Goal: Task Accomplishment & Management: Manage account settings

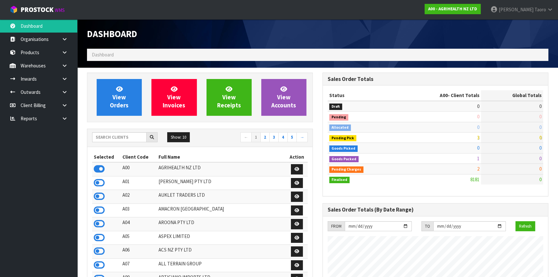
scroll to position [487, 235]
click at [134, 140] on input "text" at bounding box center [119, 137] width 54 height 10
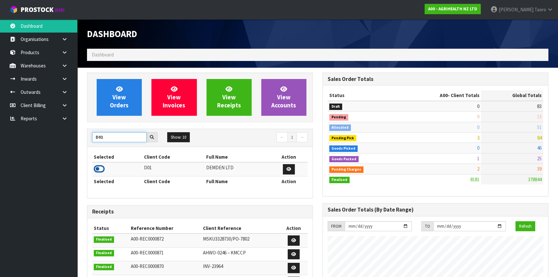
type input "D01"
drag, startPoint x: 98, startPoint y: 168, endPoint x: 101, endPoint y: 141, distance: 26.8
click at [99, 168] on icon at bounding box center [99, 169] width 11 height 10
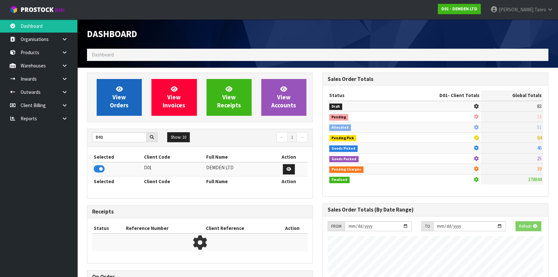
scroll to position [321882, 322040]
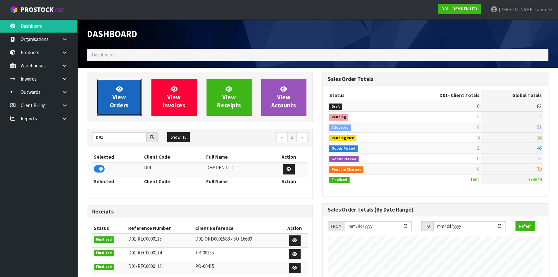
click at [120, 98] on span "View Orders" at bounding box center [119, 97] width 19 height 24
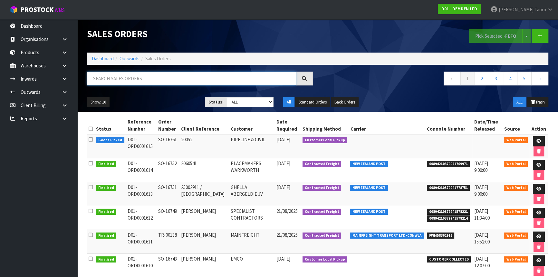
click at [116, 80] on input "text" at bounding box center [191, 79] width 209 height 14
type input "JOB-0409961"
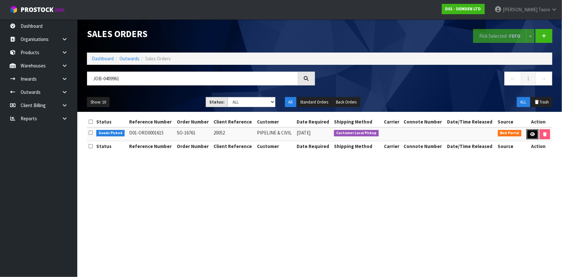
click at [530, 133] on icon at bounding box center [532, 134] width 5 height 4
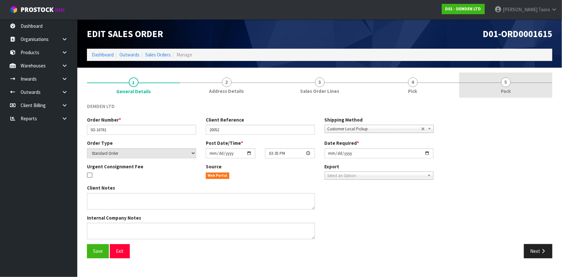
click at [495, 81] on link "5 Pack" at bounding box center [506, 85] width 93 height 25
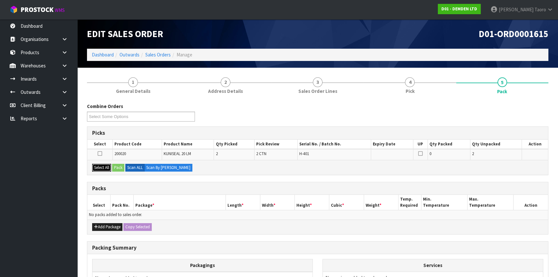
click at [105, 167] on button "Select All" at bounding box center [101, 168] width 19 height 8
click at [119, 168] on button "Pack" at bounding box center [118, 168] width 12 height 8
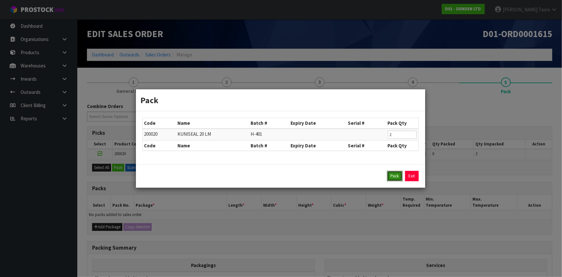
drag, startPoint x: 398, startPoint y: 175, endPoint x: 334, endPoint y: 184, distance: 64.7
click at [398, 175] on button "Pack" at bounding box center [394, 176] width 15 height 10
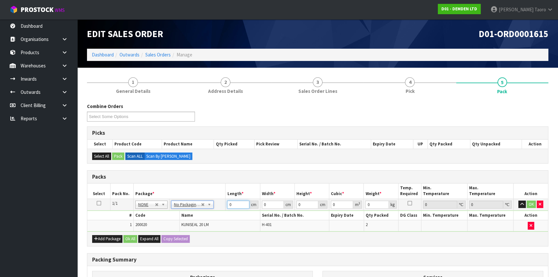
click at [236, 206] on input "0" at bounding box center [238, 204] width 22 height 8
type input "27"
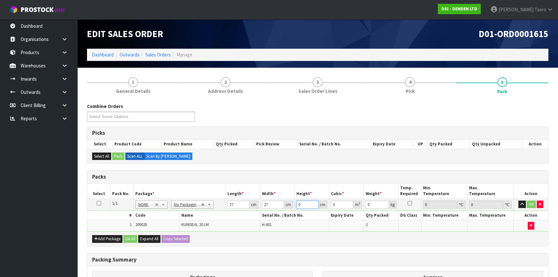
type input "3"
type input "0.002187"
type input "32"
type input "0.023328"
type input "32"
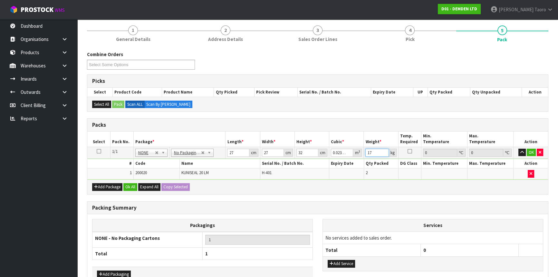
scroll to position [88, 0]
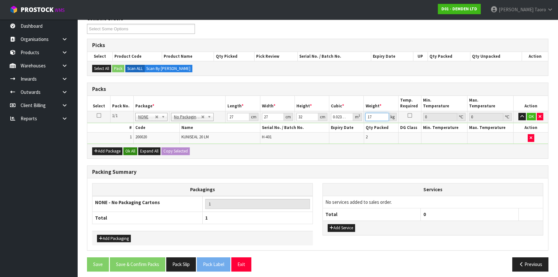
type input "17"
drag, startPoint x: 132, startPoint y: 151, endPoint x: 135, endPoint y: 232, distance: 81.9
click at [132, 151] on button "Ok All" at bounding box center [130, 151] width 14 height 8
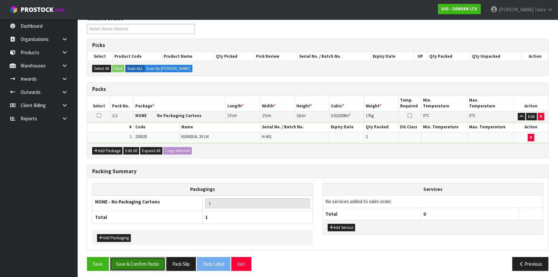
click at [142, 267] on button "Save & Confirm Packs" at bounding box center [137, 264] width 55 height 14
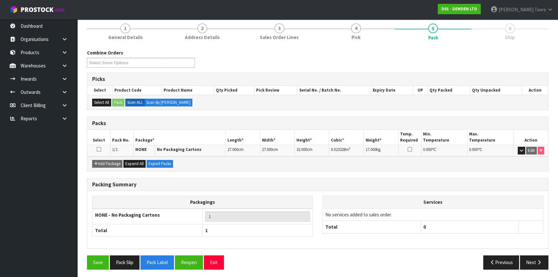
scroll to position [78, 0]
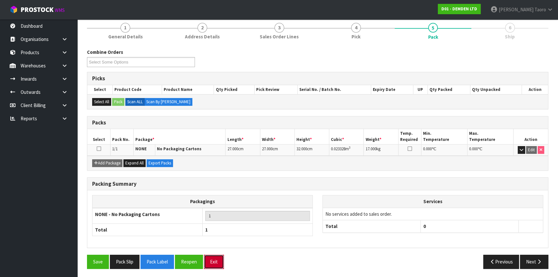
drag, startPoint x: 211, startPoint y: 261, endPoint x: 177, endPoint y: 216, distance: 56.5
click at [211, 261] on button "Exit" at bounding box center [214, 262] width 20 height 14
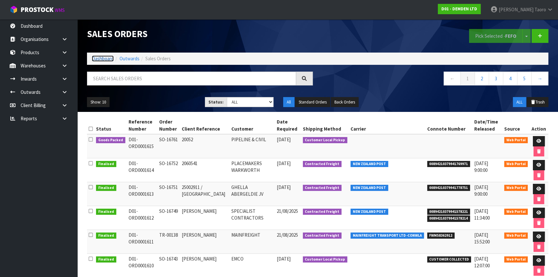
click at [97, 58] on link "Dashboard" at bounding box center [103, 58] width 22 height 6
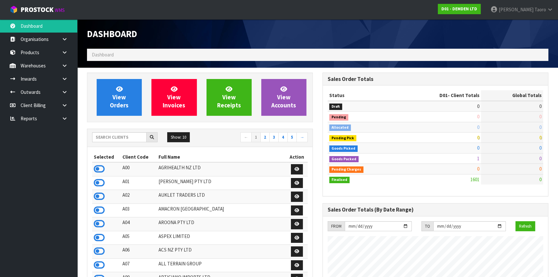
scroll to position [393, 235]
click at [141, 138] on input "text" at bounding box center [119, 137] width 54 height 10
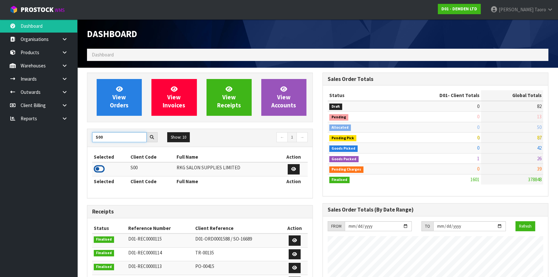
type input "S00"
click at [99, 170] on icon at bounding box center [99, 169] width 11 height 10
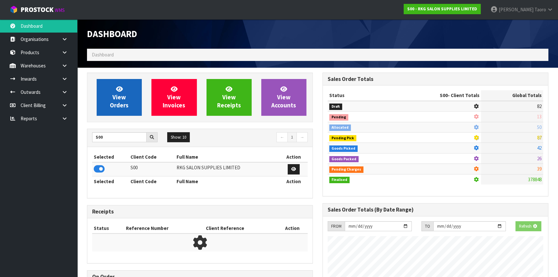
scroll to position [501, 235]
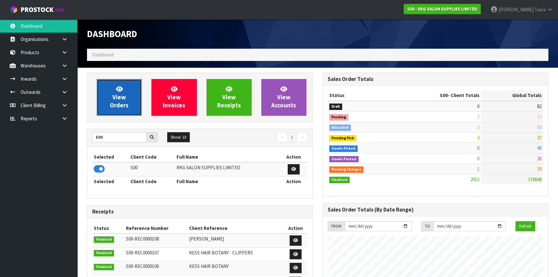
click at [119, 97] on span "View Orders" at bounding box center [119, 97] width 19 height 24
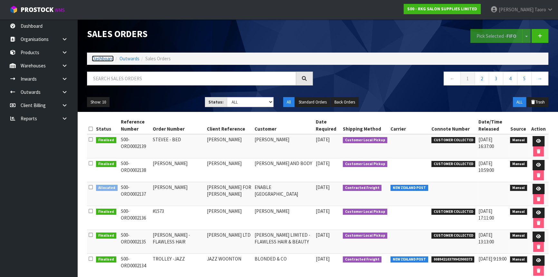
click at [104, 61] on link "Dashboard" at bounding box center [103, 58] width 22 height 6
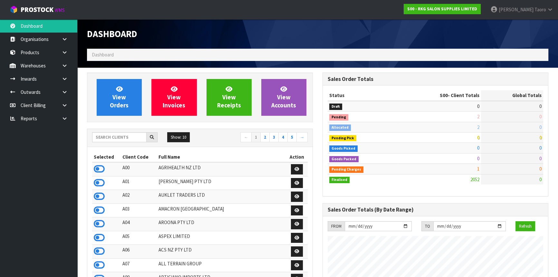
scroll to position [487, 235]
click at [113, 138] on input "text" at bounding box center [119, 137] width 54 height 10
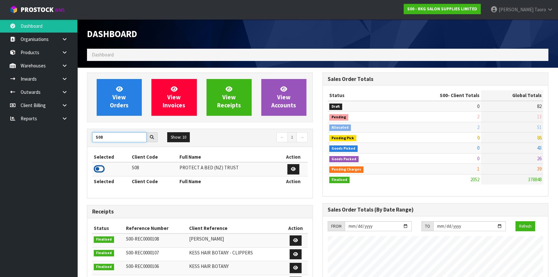
type input "S08"
click at [104, 167] on icon at bounding box center [99, 169] width 11 height 10
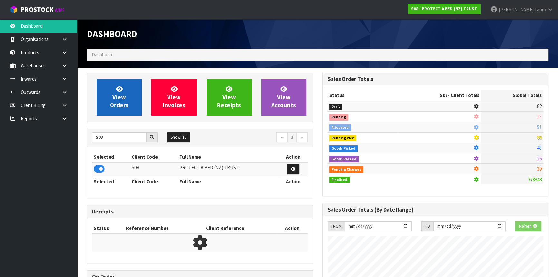
scroll to position [401, 235]
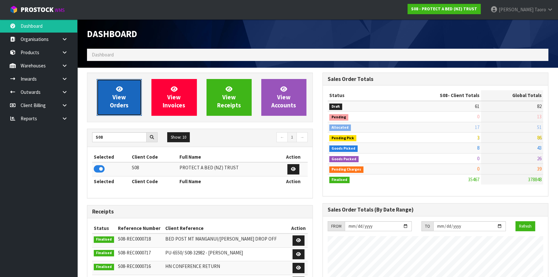
click at [124, 95] on span "View Orders" at bounding box center [119, 97] width 19 height 24
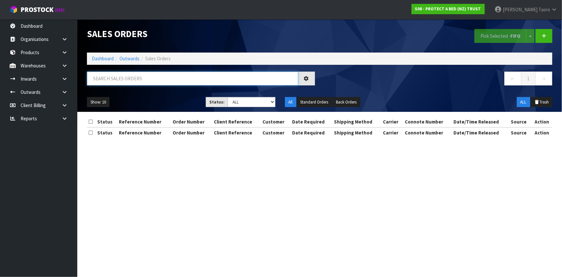
click at [128, 79] on input "text" at bounding box center [192, 79] width 211 height 14
type input "JOB-0410011"
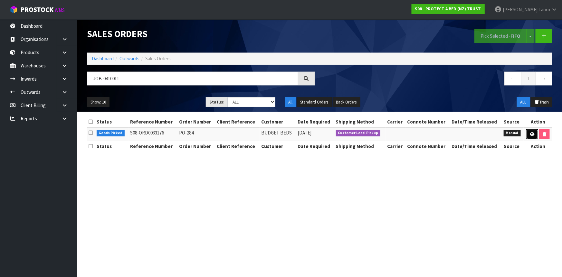
click at [530, 134] on icon at bounding box center [532, 134] width 5 height 4
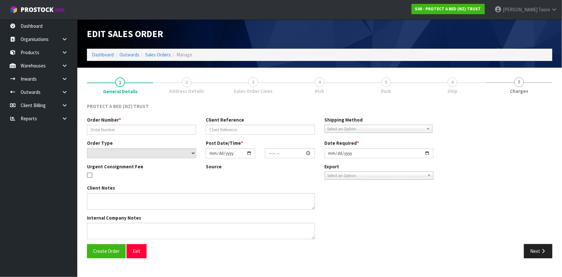
type input "PO-284"
select select "number:0"
type input "2025-08-29"
type input "08:26:00.000"
type input "2025-08-29"
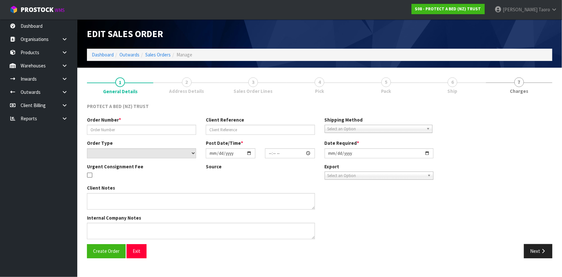
type textarea "ADVISE NAREN WHEN READY TO BE COLLECTED"
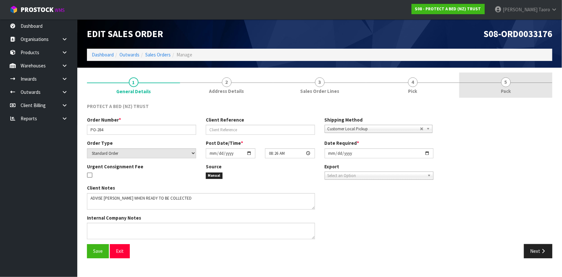
click at [506, 88] on span "Pack" at bounding box center [506, 91] width 10 height 7
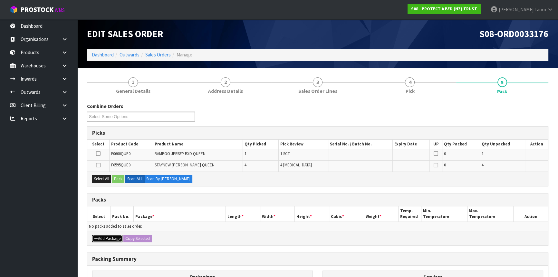
click at [107, 239] on button "Add Package" at bounding box center [107, 239] width 30 height 8
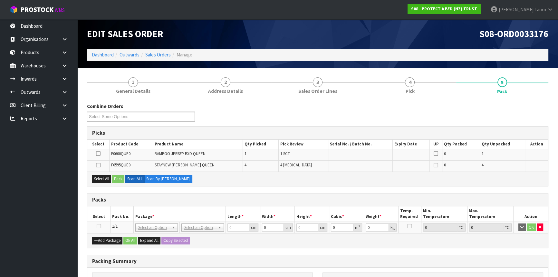
click at [99, 226] on icon at bounding box center [99, 226] width 5 height 0
click at [119, 212] on th "Pack No." at bounding box center [122, 213] width 23 height 15
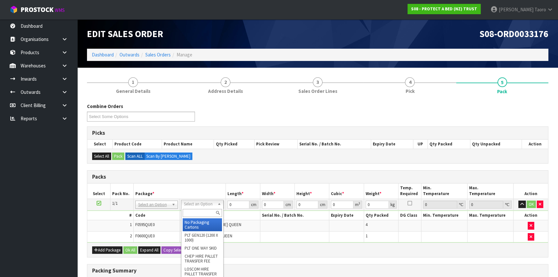
click at [203, 213] on input "text" at bounding box center [202, 213] width 39 height 8
type input "OC"
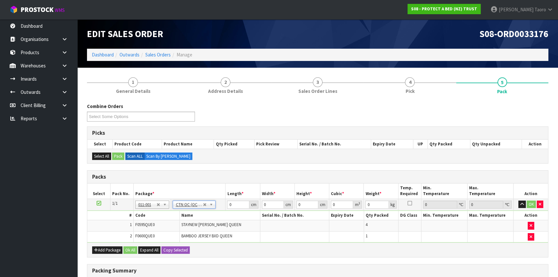
type input "4.52"
click at [232, 206] on input "0" at bounding box center [238, 204] width 22 height 8
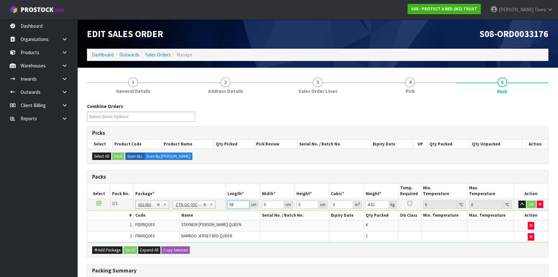
type input "58"
type input "41"
type input "3"
type input "0.007134"
type input "31"
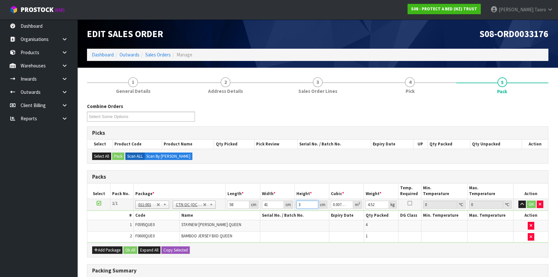
type input "0.073718"
type input "31"
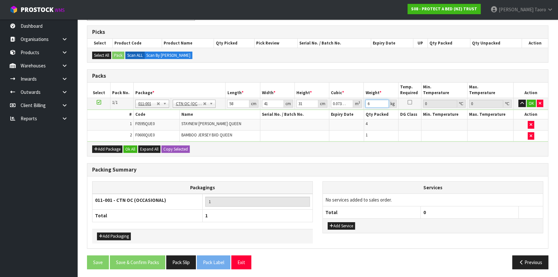
type input "6"
click at [130, 148] on button "Ok All" at bounding box center [130, 149] width 14 height 8
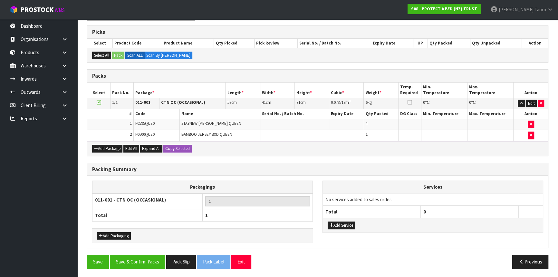
scroll to position [101, 0]
click at [151, 263] on button "Save & Confirm Packs" at bounding box center [137, 262] width 55 height 14
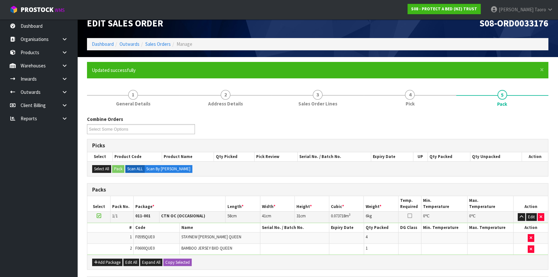
scroll to position [78, 0]
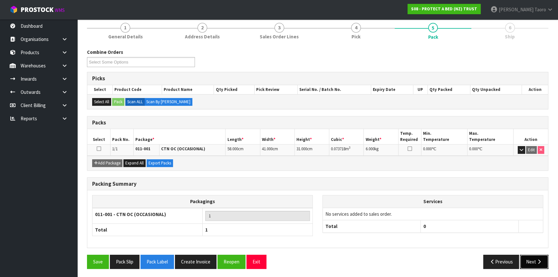
click at [528, 261] on button "Next" at bounding box center [534, 262] width 28 height 14
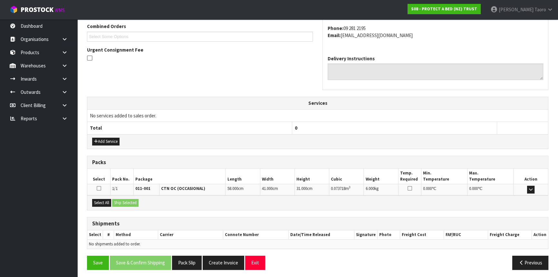
scroll to position [169, 0]
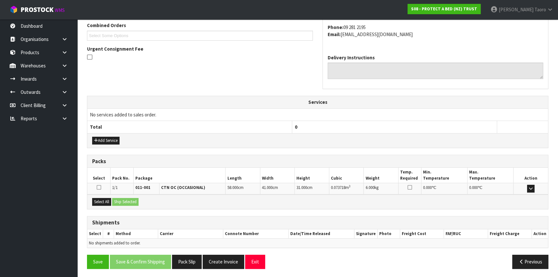
drag, startPoint x: 106, startPoint y: 204, endPoint x: 115, endPoint y: 204, distance: 9.3
click at [108, 204] on div "Select All Ship Selected" at bounding box center [317, 201] width 461 height 15
click at [100, 200] on button "Select All" at bounding box center [101, 202] width 19 height 8
drag, startPoint x: 118, startPoint y: 201, endPoint x: 137, endPoint y: 210, distance: 20.9
click at [119, 201] on button "Ship Selected" at bounding box center [125, 202] width 26 height 8
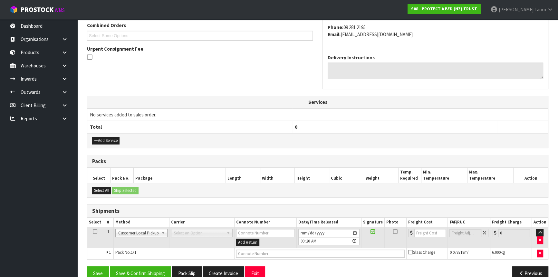
click at [187, 229] on span "Select an Option" at bounding box center [199, 233] width 50 height 8
click at [539, 238] on icon "button" at bounding box center [540, 240] width 3 height 4
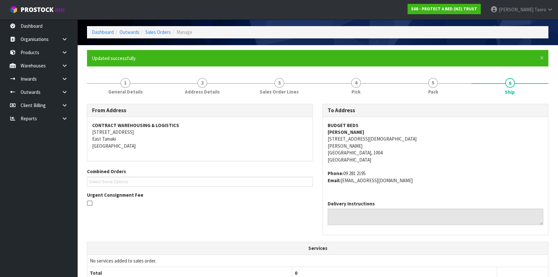
scroll to position [22, 0]
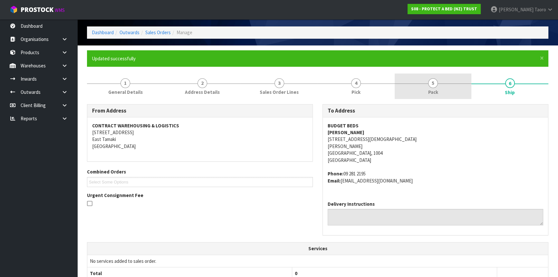
drag, startPoint x: 416, startPoint y: 91, endPoint x: 398, endPoint y: 93, distance: 18.1
click at [417, 92] on link "5 Pack" at bounding box center [433, 85] width 77 height 25
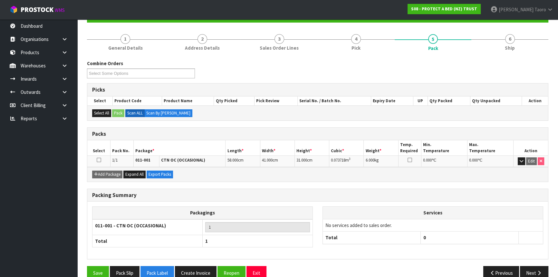
scroll to position [78, 0]
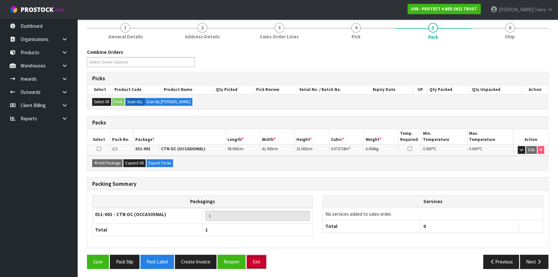
click at [258, 257] on button "Exit" at bounding box center [257, 262] width 20 height 14
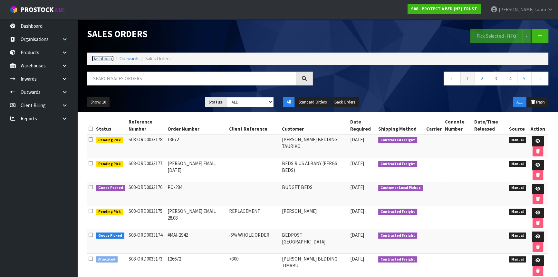
click at [104, 61] on link "Dashboard" at bounding box center [103, 58] width 22 height 6
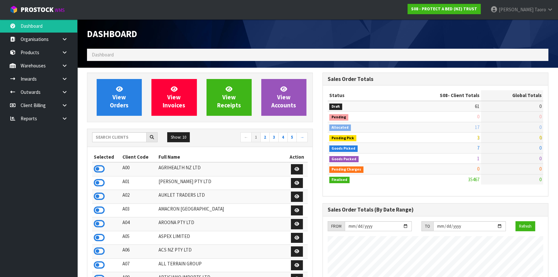
scroll to position [487, 235]
click at [127, 138] on input "text" at bounding box center [119, 137] width 54 height 10
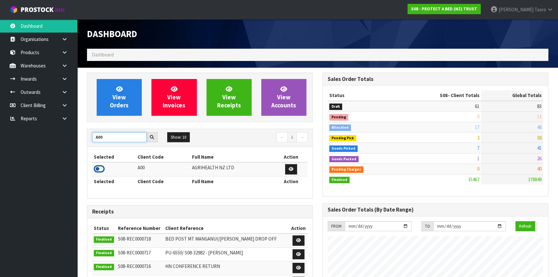
type input "A00"
click at [100, 169] on icon at bounding box center [99, 169] width 11 height 10
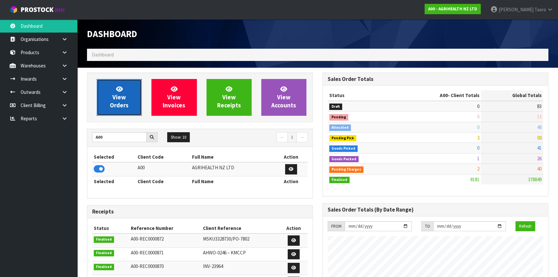
click at [113, 97] on span "View Orders" at bounding box center [119, 97] width 19 height 24
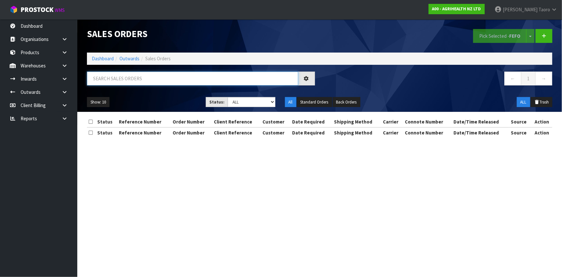
click at [129, 81] on input "text" at bounding box center [192, 79] width 211 height 14
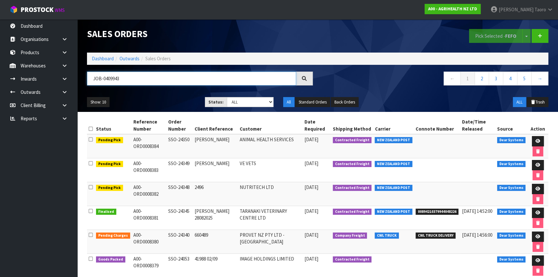
type input "JOB-0409943"
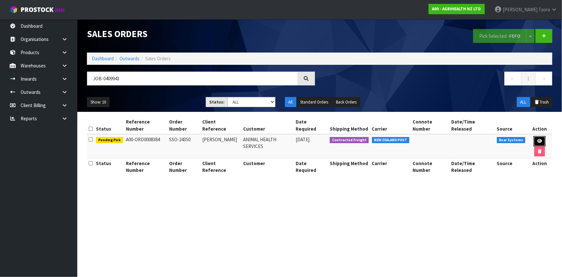
click at [538, 139] on icon at bounding box center [540, 141] width 5 height 4
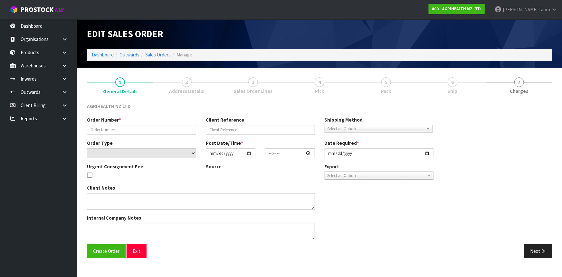
type input "SSO-24350"
type input "MONIQUE"
select select "number:0"
type input "2025-08-28"
type input "14:58:49.000"
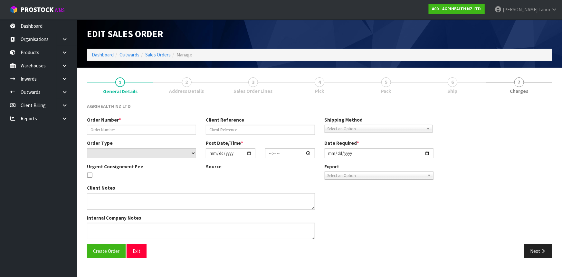
type input "2025-08-29"
type textarea "SHIP BY: Overnight Courier"
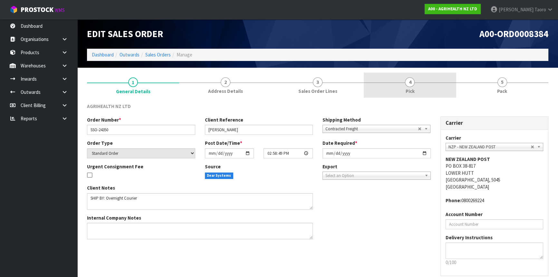
click at [438, 83] on div at bounding box center [410, 83] width 92 height 0
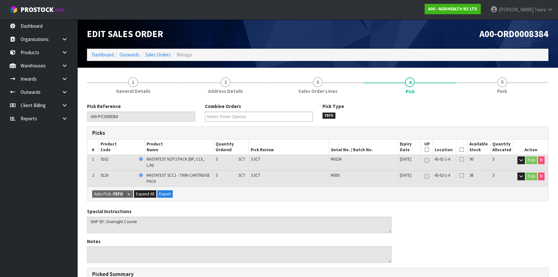
click at [461, 150] on icon at bounding box center [462, 150] width 5 height 0
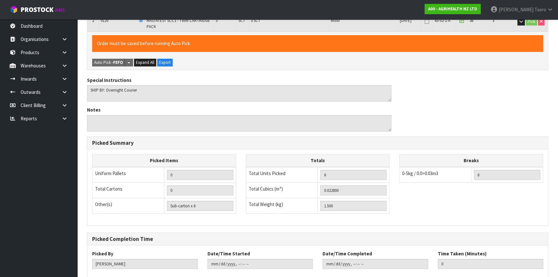
scroll to position [186, 0]
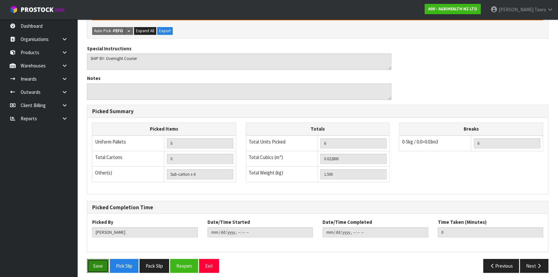
click at [103, 262] on button "Save" at bounding box center [98, 266] width 22 height 14
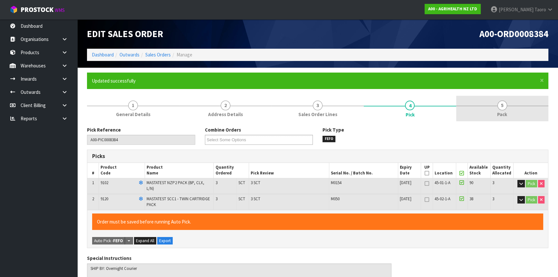
type input "Harriet Taoro"
type input "2025-08-29T09:25:30"
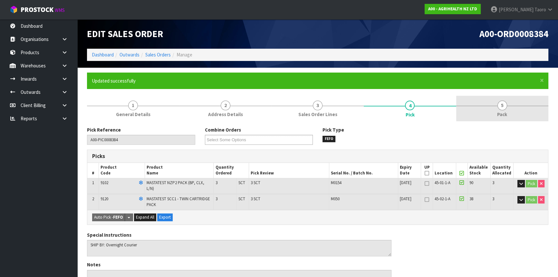
click at [488, 109] on link "5 Pack" at bounding box center [502, 108] width 92 height 25
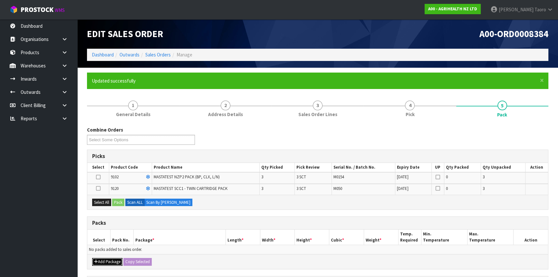
click at [106, 259] on button "Add Package" at bounding box center [107, 262] width 30 height 8
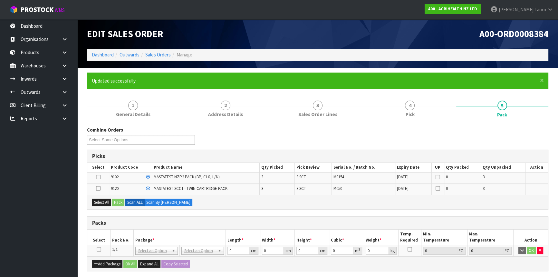
click at [98, 249] on icon at bounding box center [99, 249] width 5 height 0
click at [106, 202] on button "Select All" at bounding box center [101, 203] width 19 height 8
click at [117, 201] on button "Pack" at bounding box center [118, 203] width 12 height 8
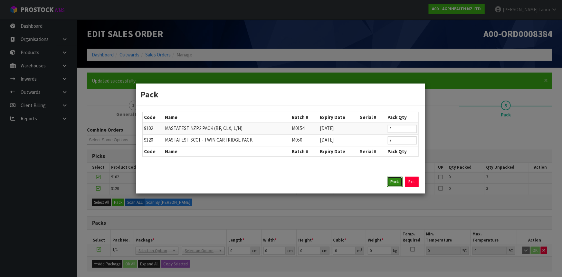
click at [396, 180] on button "Pack" at bounding box center [394, 182] width 15 height 10
type input "0.000"
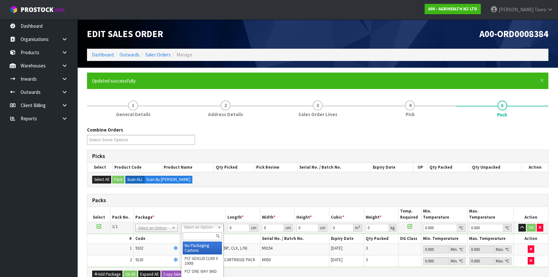
click at [200, 238] on input "text" at bounding box center [202, 236] width 39 height 8
type input "OC"
type input "1.5"
click at [237, 228] on input "0" at bounding box center [238, 228] width 22 height 8
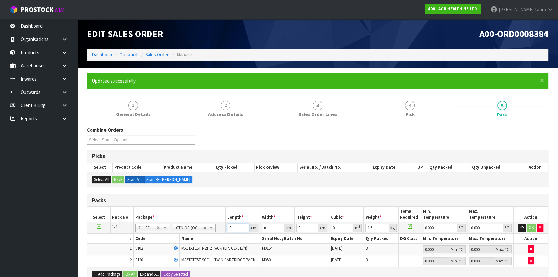
click at [237, 228] on input "0" at bounding box center [238, 228] width 22 height 8
type input "60"
type input "41"
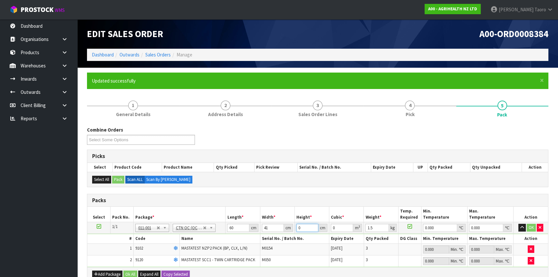
type input "1"
type input "0.00246"
type input "11"
type input "0.02706"
type input "11"
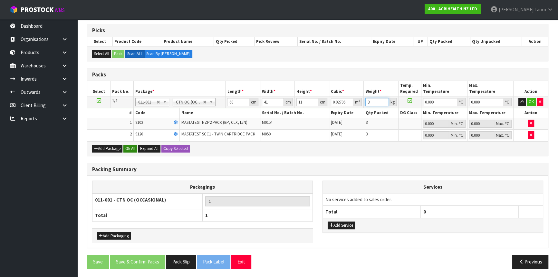
type input "3"
click at [132, 147] on button "Ok All" at bounding box center [130, 149] width 14 height 8
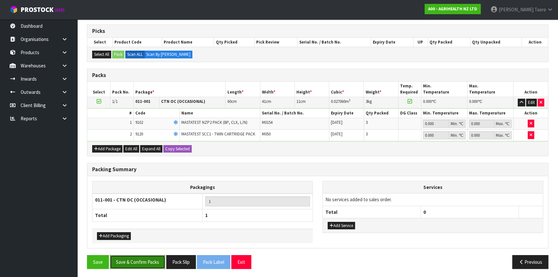
click at [151, 261] on button "Save & Confirm Packs" at bounding box center [137, 262] width 55 height 14
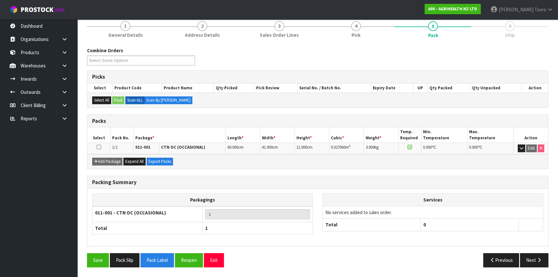
scroll to position [78, 0]
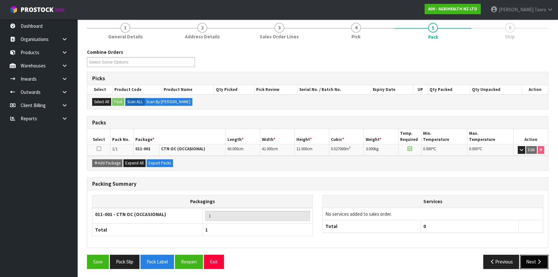
click at [533, 260] on button "Next" at bounding box center [534, 262] width 28 height 14
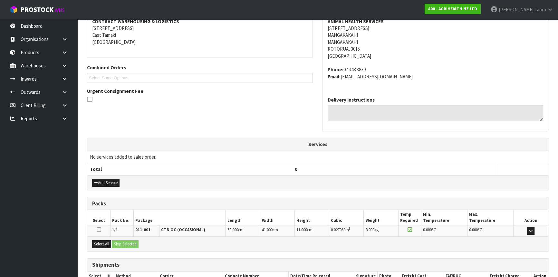
scroll to position [169, 0]
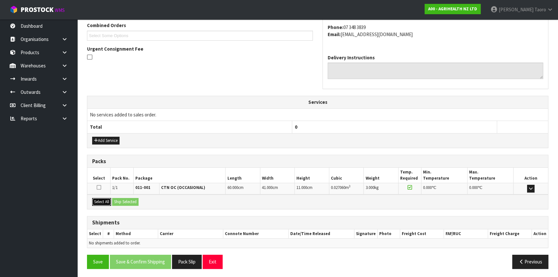
click at [105, 204] on button "Select All" at bounding box center [101, 202] width 19 height 8
click at [118, 202] on button "Ship Selected" at bounding box center [125, 202] width 26 height 8
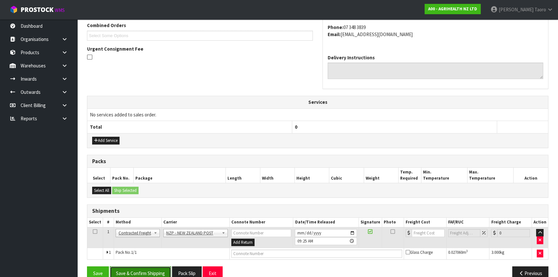
click at [137, 270] on button "Save & Confirm Shipping" at bounding box center [140, 273] width 61 height 14
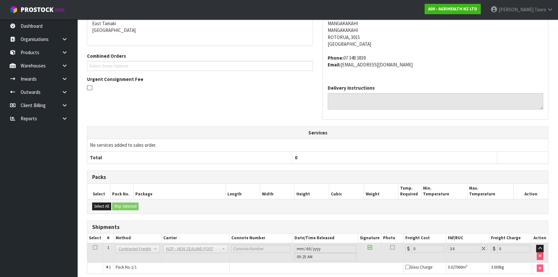
scroll to position [171, 0]
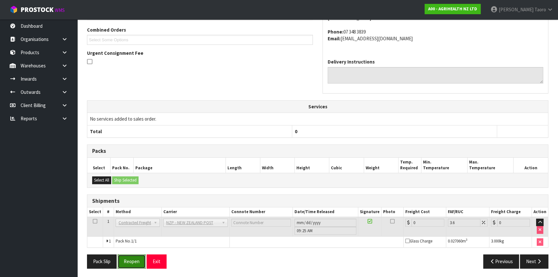
click at [131, 257] on button "Reopen" at bounding box center [132, 261] width 28 height 14
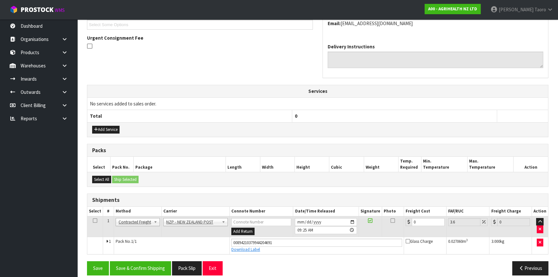
scroll to position [186, 0]
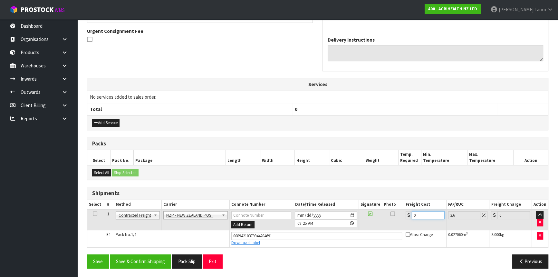
click at [429, 214] on input "0" at bounding box center [428, 215] width 33 height 8
type input "8"
type input "8.29"
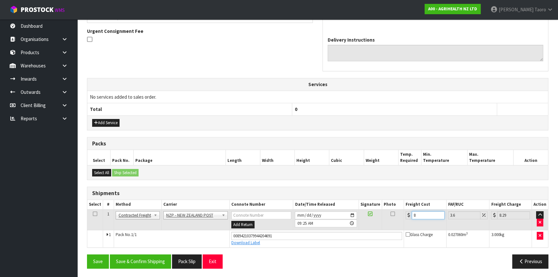
type input "8.4"
type input "8.7"
type input "8.45"
type input "8.75"
type input "8.45"
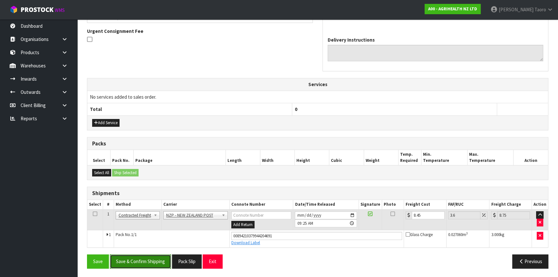
click at [167, 260] on button "Save & Confirm Shipping" at bounding box center [140, 261] width 61 height 14
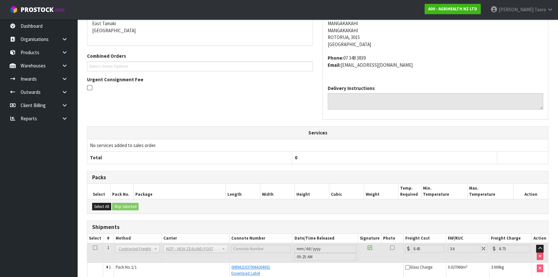
scroll to position [169, 0]
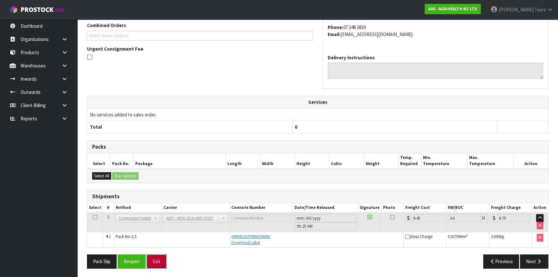
click at [161, 260] on button "Exit" at bounding box center [157, 261] width 20 height 14
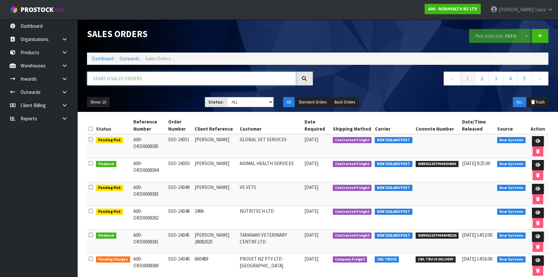
click at [173, 78] on input "text" at bounding box center [191, 79] width 209 height 14
type input "JOB-0409938"
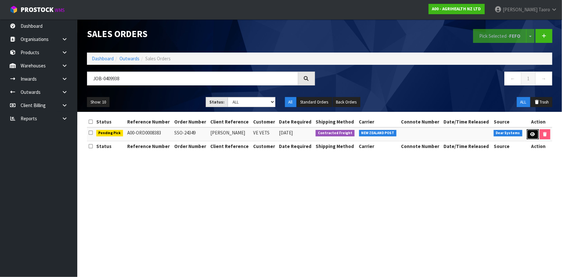
click at [529, 132] on link at bounding box center [533, 134] width 12 height 10
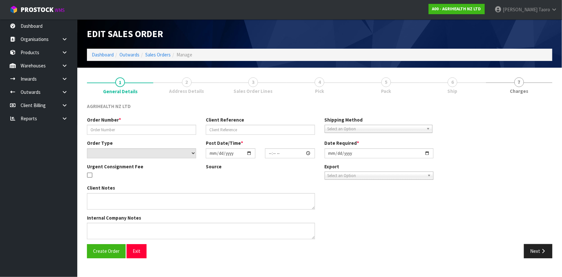
type input "SSO-24349"
type input "SHALLY"
select select "number:0"
type input "2025-08-28"
type input "13:53:39.000"
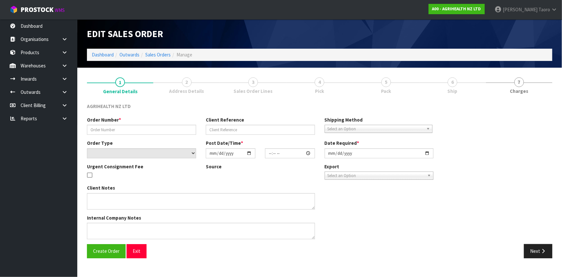
type input "2025-08-29"
type textarea "SHIP BY: Overnight Courier"
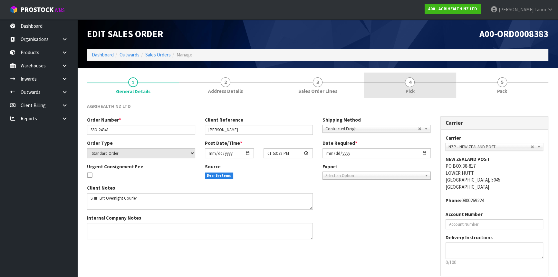
click at [435, 92] on link "4 Pick" at bounding box center [410, 85] width 92 height 25
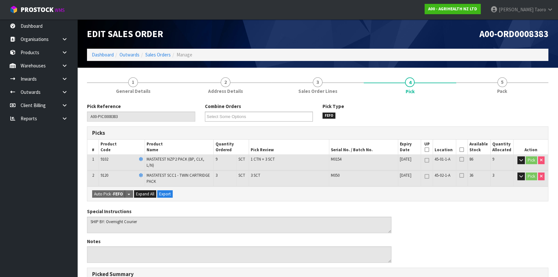
click at [462, 150] on icon at bounding box center [462, 150] width 5 height 0
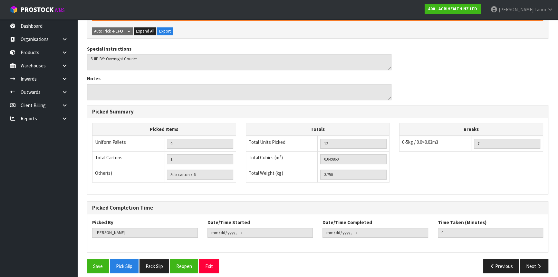
scroll to position [186, 0]
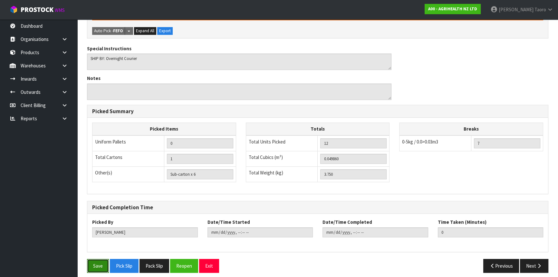
click at [101, 265] on button "Save" at bounding box center [98, 266] width 22 height 14
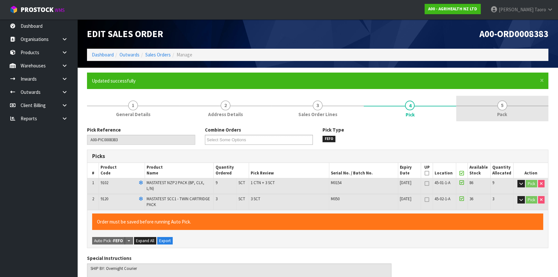
click at [508, 104] on link "5 Pack" at bounding box center [502, 108] width 92 height 25
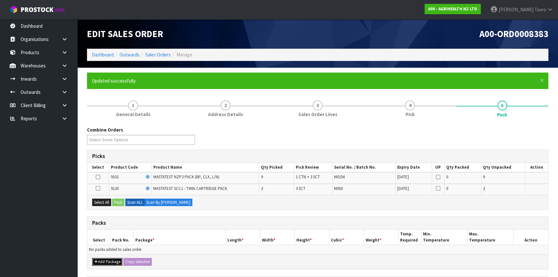
drag, startPoint x: 110, startPoint y: 257, endPoint x: 99, endPoint y: 257, distance: 11.0
click at [109, 258] on button "Add Package" at bounding box center [107, 262] width 30 height 8
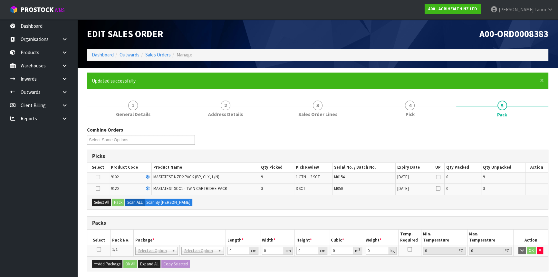
click at [98, 249] on icon at bounding box center [99, 249] width 5 height 0
click at [106, 206] on div "Select All Pack Scan ALL Scan By Quantity" at bounding box center [317, 202] width 461 height 15
click at [108, 201] on button "Select All" at bounding box center [101, 203] width 19 height 8
click at [118, 201] on button "Pack" at bounding box center [118, 203] width 12 height 8
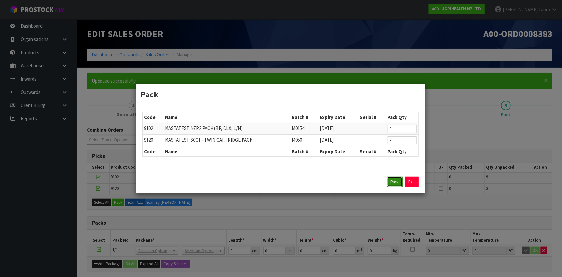
click at [397, 181] on button "Pack" at bounding box center [394, 182] width 15 height 10
type input "0.000"
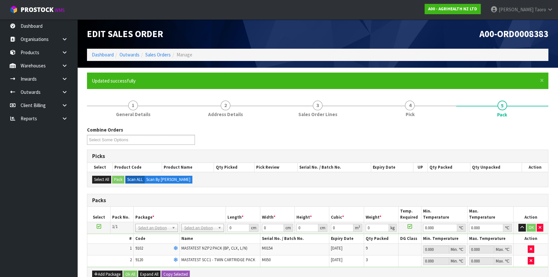
click at [208, 232] on td "No Packaging Cartons PLT GEN120 (1200 X 1000) PLT ONE WAY SKID CHEP HIRE PALLET…" at bounding box center [203, 228] width 46 height 12
click at [235, 228] on input "0" at bounding box center [238, 228] width 22 height 8
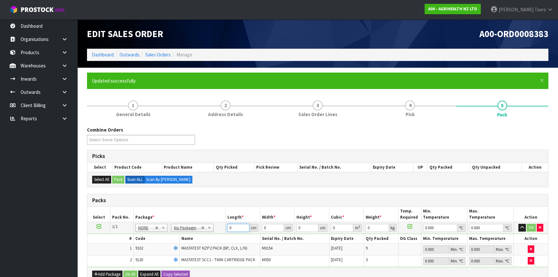
click at [235, 228] on input "0" at bounding box center [238, 228] width 22 height 8
type input "60"
type input "40"
type input "2"
type input "0.0048"
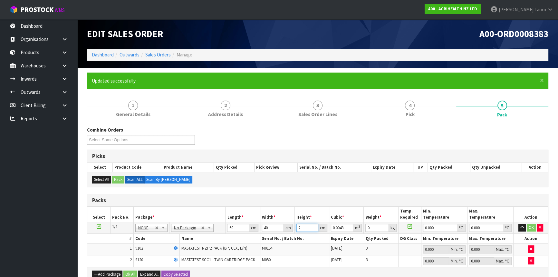
type input "21"
type input "0.0504"
type input "21"
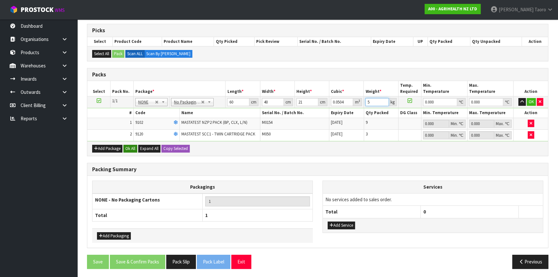
type input "5"
click at [129, 148] on button "Ok All" at bounding box center [130, 149] width 14 height 8
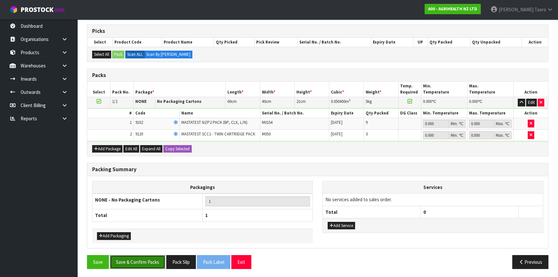
click at [146, 264] on button "Save & Confirm Packs" at bounding box center [137, 262] width 55 height 14
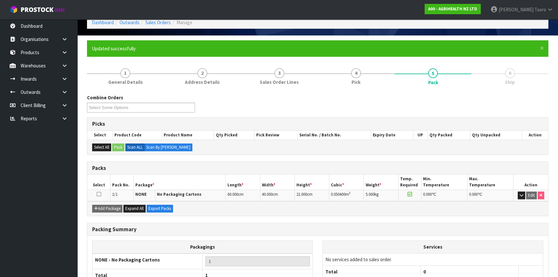
scroll to position [78, 0]
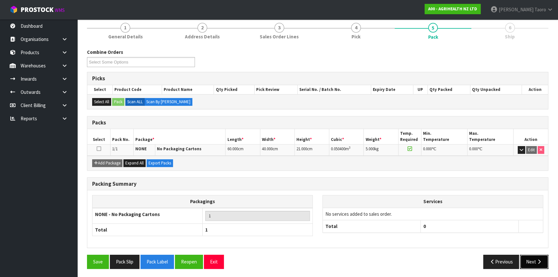
click at [535, 262] on button "Next" at bounding box center [534, 262] width 28 height 14
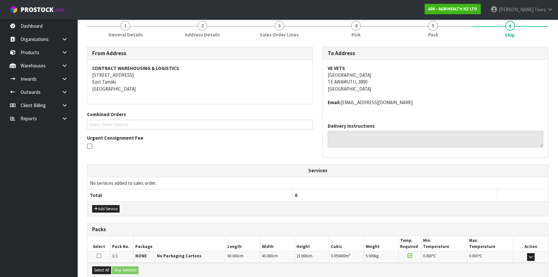
scroll to position [148, 0]
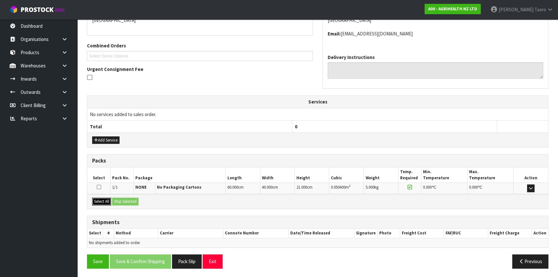
click at [103, 199] on button "Select All" at bounding box center [101, 202] width 19 height 8
click at [123, 199] on button "Ship Selected" at bounding box center [125, 202] width 26 height 8
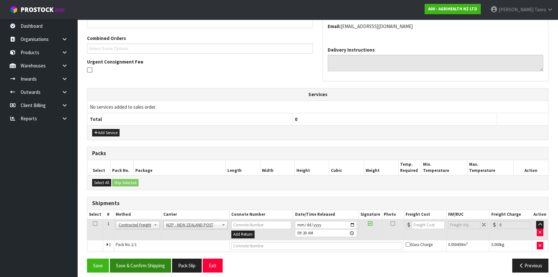
scroll to position [160, 0]
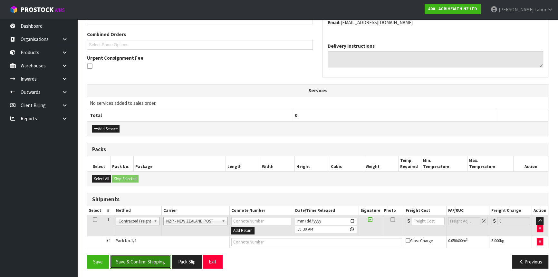
click at [159, 263] on button "Save & Confirm Shipping" at bounding box center [140, 262] width 61 height 14
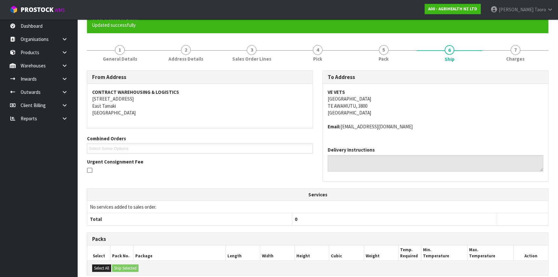
scroll to position [151, 0]
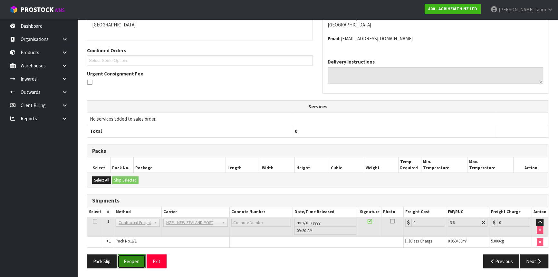
click at [125, 257] on button "Reopen" at bounding box center [132, 261] width 28 height 14
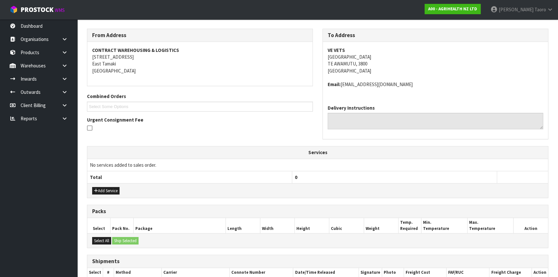
scroll to position [165, 0]
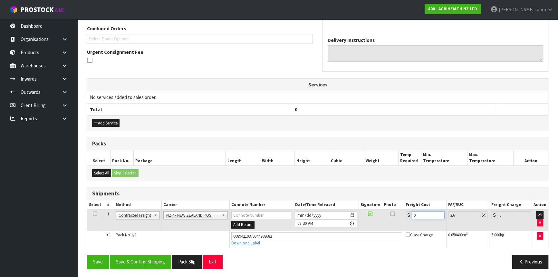
click at [427, 216] on input "0" at bounding box center [428, 215] width 33 height 8
type input "7"
type input "7.25"
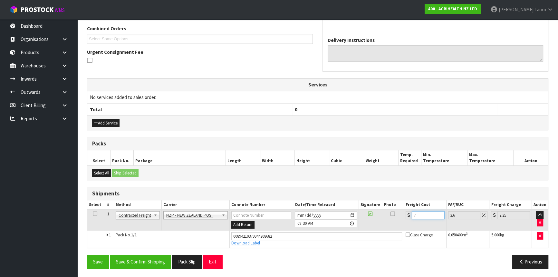
type input "7.3"
type input "7.56"
type input "7.31"
type input "7.57"
type input "7.31"
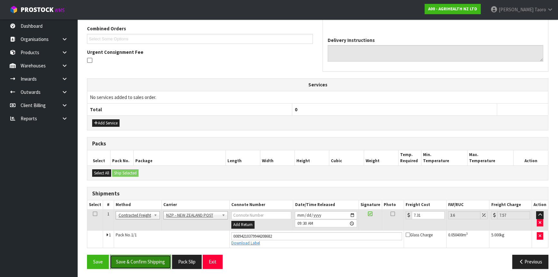
click at [145, 260] on button "Save & Confirm Shipping" at bounding box center [140, 262] width 61 height 14
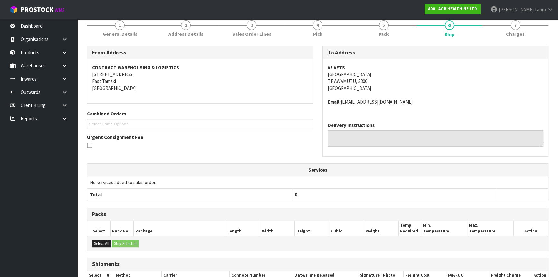
scroll to position [148, 0]
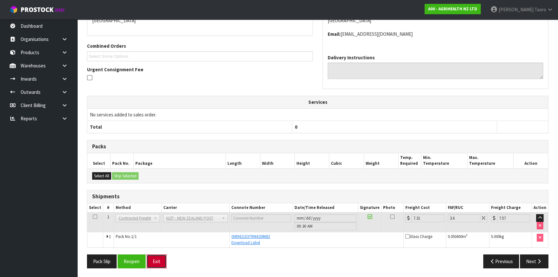
click at [159, 261] on button "Exit" at bounding box center [157, 261] width 20 height 14
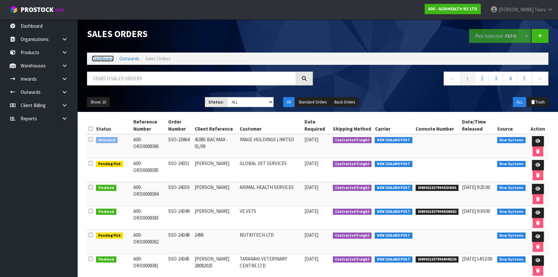
click at [102, 56] on link "Dashboard" at bounding box center [103, 58] width 22 height 6
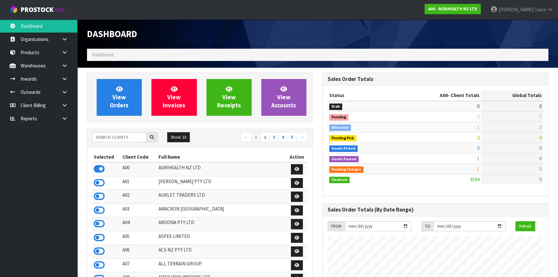
scroll to position [487, 235]
click at [129, 137] on input "text" at bounding box center [119, 137] width 54 height 10
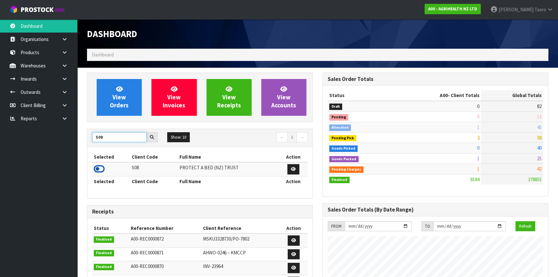
type input "S08"
click at [100, 170] on icon at bounding box center [99, 169] width 11 height 10
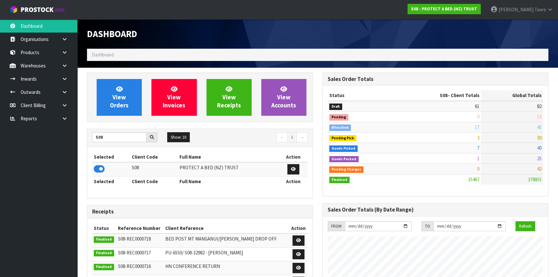
click at [196, 41] on div "Dashboard" at bounding box center [200, 33] width 236 height 29
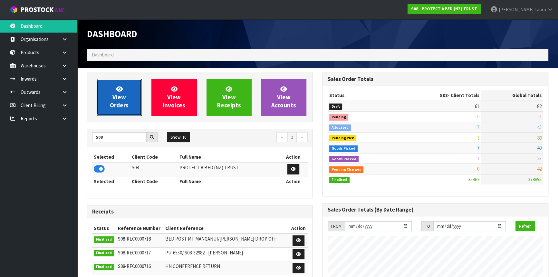
click at [124, 95] on span "View Orders" at bounding box center [119, 97] width 19 height 24
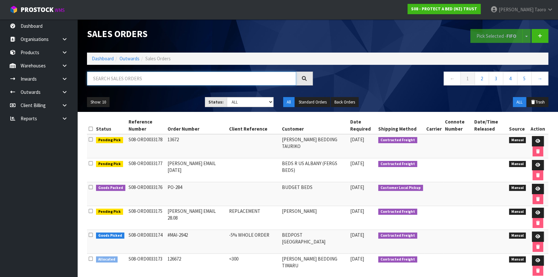
click at [171, 78] on input "text" at bounding box center [191, 79] width 209 height 14
type input "JOB-0409908"
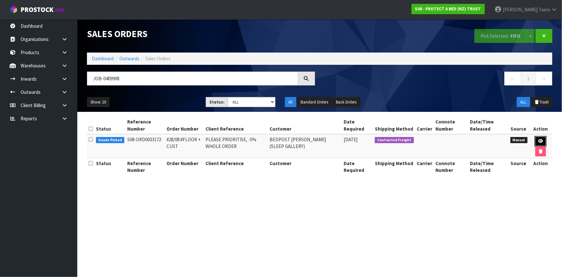
click at [539, 142] on icon at bounding box center [541, 141] width 5 height 4
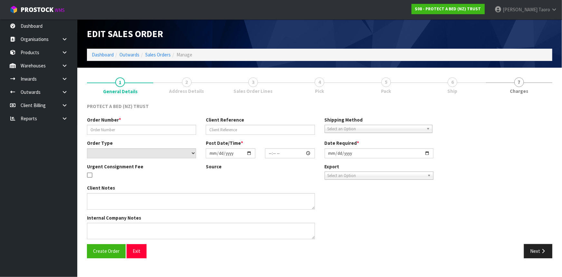
type input "#28/08 #FLOOR + CUST"
type input "PLEASE PRIORITISE, -5% WHOLE ORDER"
select select "number:0"
type input "2025-08-28"
type input "12:24:00.000"
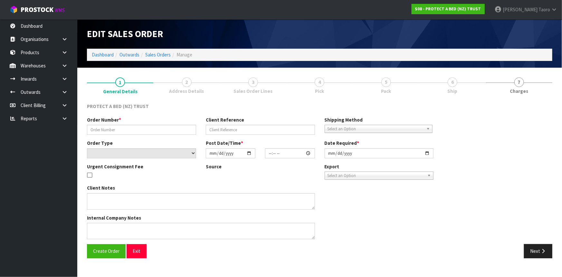
type input "2025-08-29"
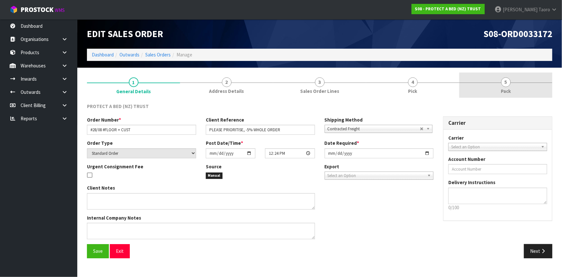
click at [509, 89] on span "Pack" at bounding box center [506, 91] width 10 height 7
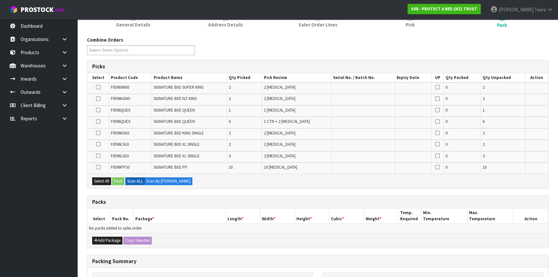
scroll to position [155, 0]
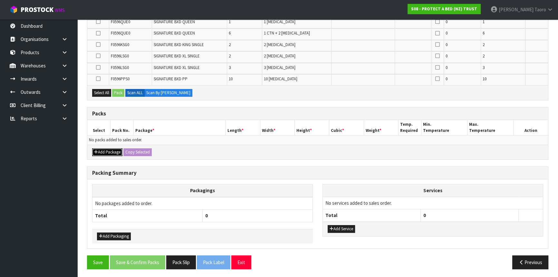
drag, startPoint x: 104, startPoint y: 154, endPoint x: 99, endPoint y: 147, distance: 8.8
click at [103, 154] on button "Add Package" at bounding box center [107, 152] width 30 height 8
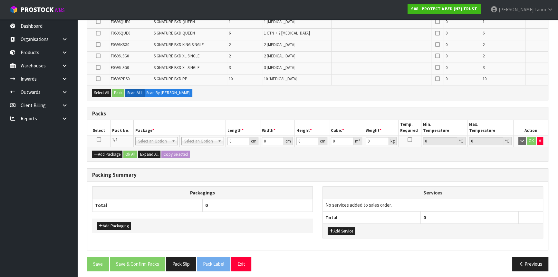
click at [98, 140] on icon at bounding box center [99, 140] width 5 height 0
click at [112, 135] on td "1/1" at bounding box center [122, 141] width 23 height 12
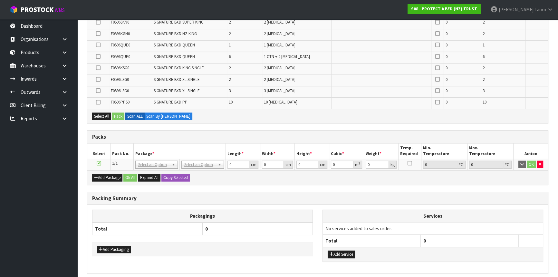
scroll to position [0, 0]
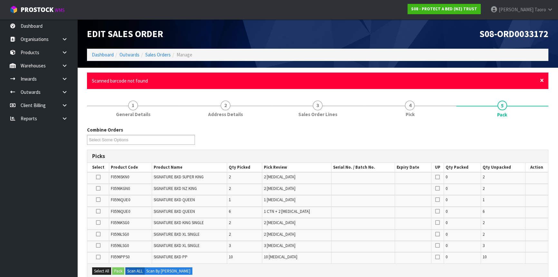
click at [542, 80] on span "×" at bounding box center [542, 80] width 4 height 9
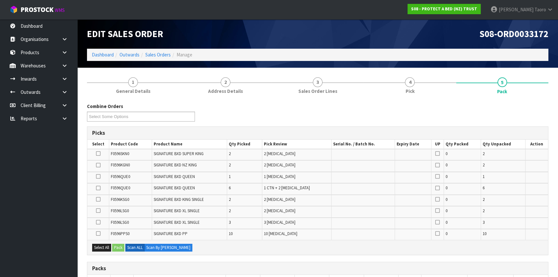
click at [500, 117] on div "Combine Orders S08-ORD0029474 S08-ORD0031944 S08-ORD0032699 S08-ORD0032700 S08-…" at bounding box center [317, 114] width 471 height 23
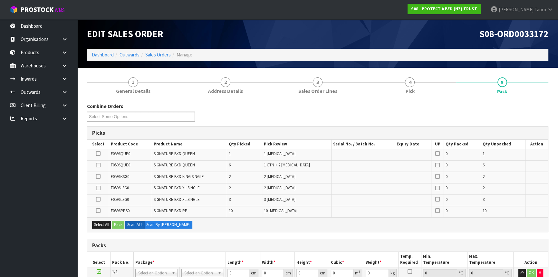
click at [381, 174] on td at bounding box center [363, 177] width 63 height 11
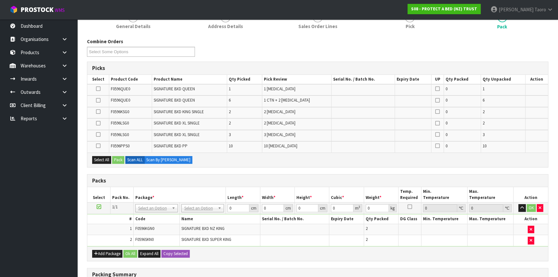
scroll to position [166, 0]
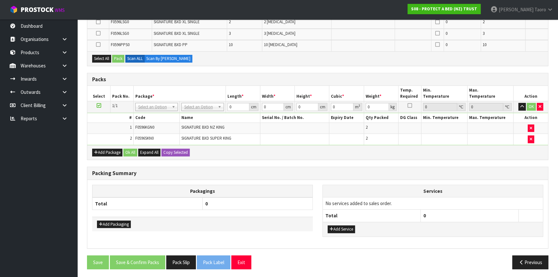
click at [377, 177] on div "Packing Summary" at bounding box center [317, 173] width 461 height 13
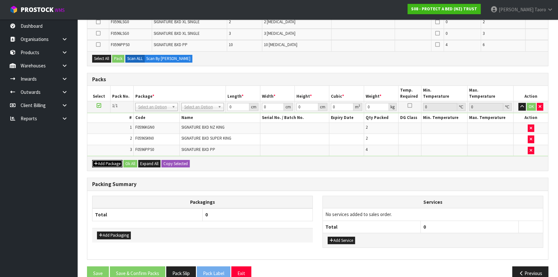
click at [107, 162] on button "Add Package" at bounding box center [107, 164] width 30 height 8
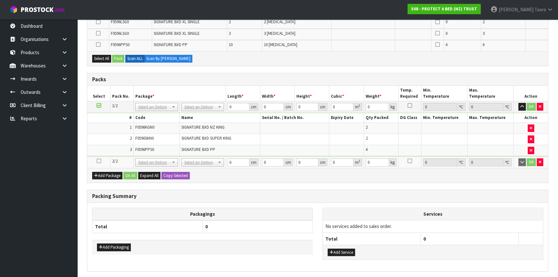
click at [99, 161] on icon at bounding box center [99, 161] width 5 height 0
click at [104, 147] on td "3" at bounding box center [110, 150] width 46 height 11
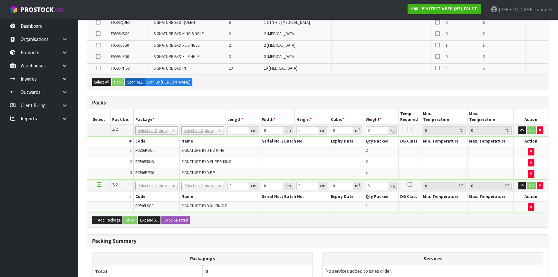
scroll to position [0, 0]
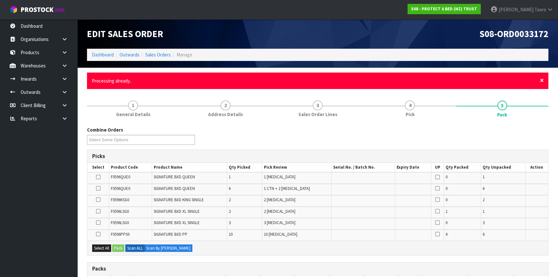
click at [541, 80] on span "×" at bounding box center [542, 80] width 4 height 9
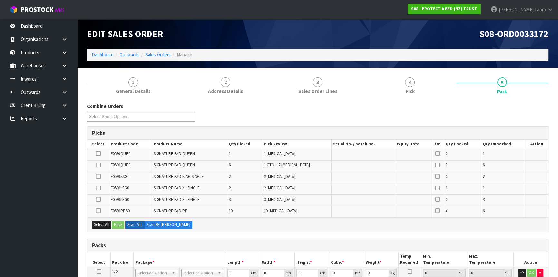
click at [528, 123] on div "Combine Orders S08-ORD0029474 S08-ORD0031944 S08-ORD0032699 S08-ORD0032700 S08-…" at bounding box center [317, 114] width 471 height 23
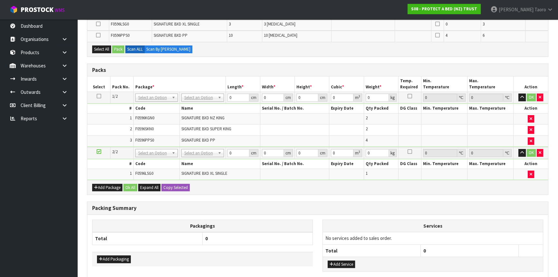
scroll to position [210, 0]
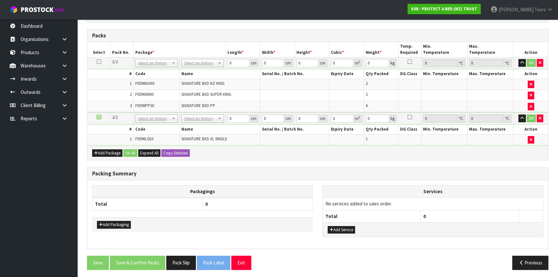
click at [488, 189] on th "Services" at bounding box center [433, 191] width 220 height 12
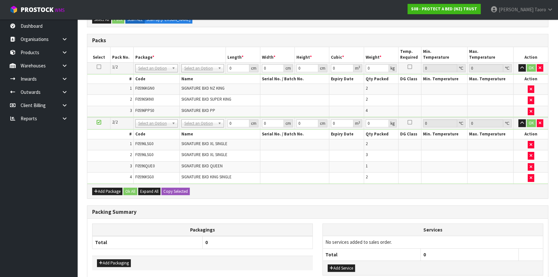
scroll to position [169, 0]
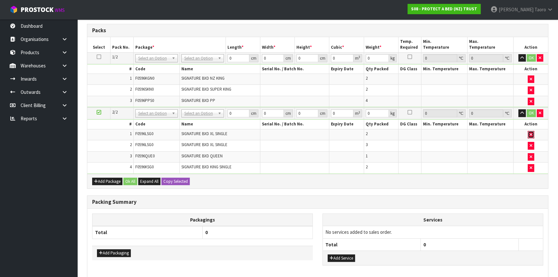
click at [532, 132] on button "button" at bounding box center [531, 135] width 6 height 8
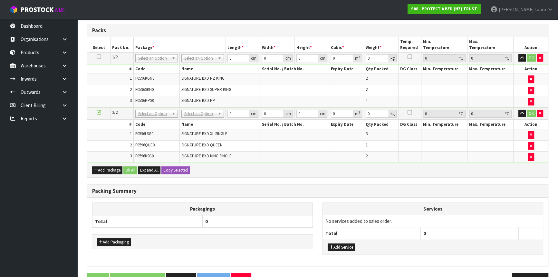
click at [502, 163] on div "Add Package Ok All Expand All Copy Selected" at bounding box center [317, 170] width 461 height 15
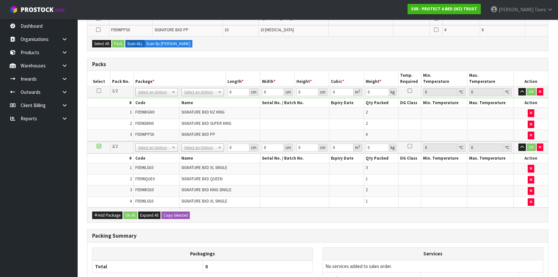
scroll to position [151, 0]
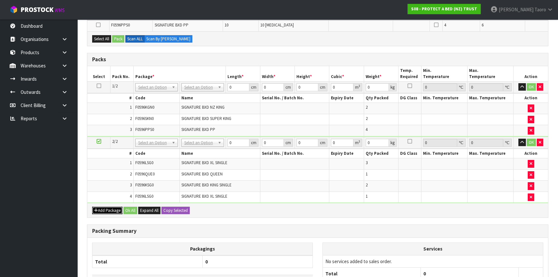
click at [107, 208] on button "Add Package" at bounding box center [107, 211] width 30 height 8
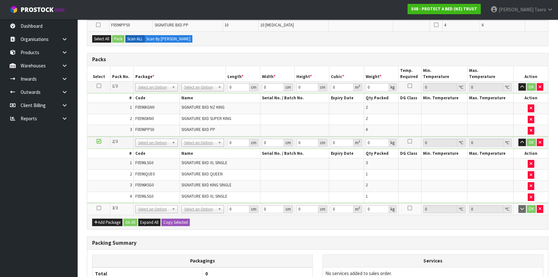
click at [98, 208] on icon at bounding box center [99, 208] width 5 height 0
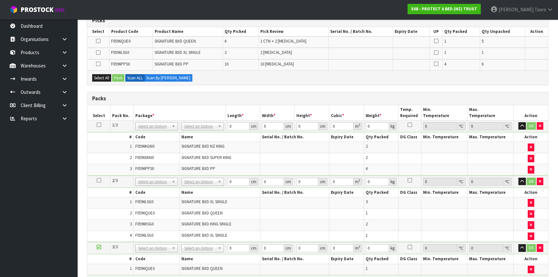
scroll to position [122, 0]
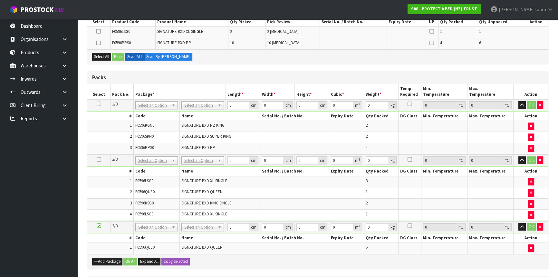
click at [97, 226] on icon at bounding box center [99, 226] width 5 height 0
click at [520, 105] on button "button" at bounding box center [522, 105] width 7 height 8
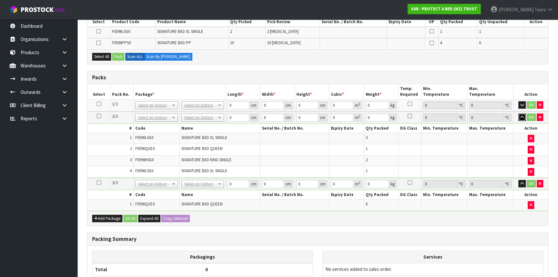
click at [520, 115] on icon "button" at bounding box center [522, 117] width 4 height 4
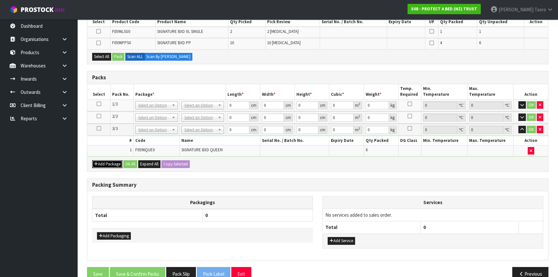
click at [98, 160] on button "Add Package" at bounding box center [107, 164] width 30 height 8
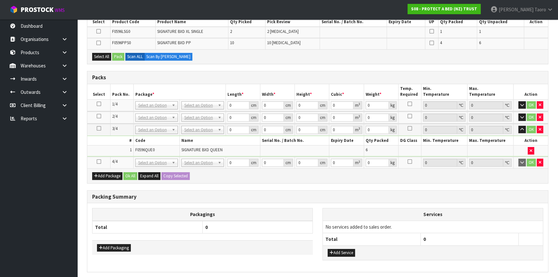
click at [99, 161] on icon at bounding box center [99, 161] width 5 height 0
click at [522, 129] on icon "button" at bounding box center [522, 129] width 4 height 4
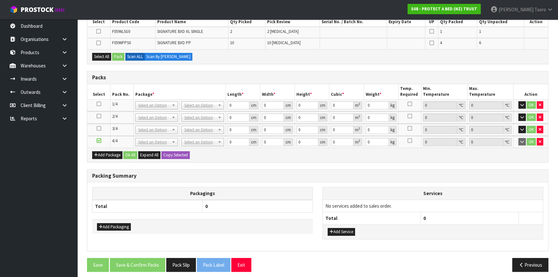
click at [520, 164] on div "Combine Orders S08-ORD0029474 S08-ORD0031944 S08-ORD0032699 S08-ORD0032700 S08-…" at bounding box center [317, 129] width 461 height 296
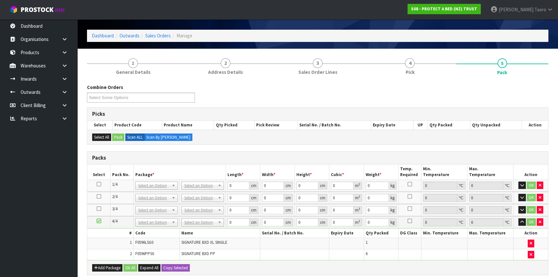
scroll to position [29, 0]
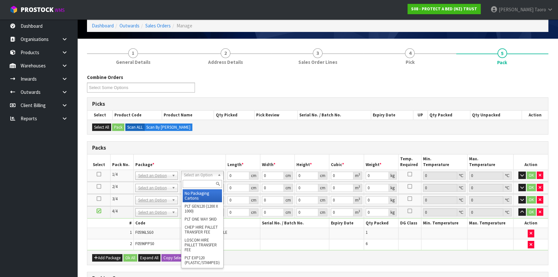
click at [198, 180] on input "text" at bounding box center [202, 184] width 39 height 8
type input "OC"
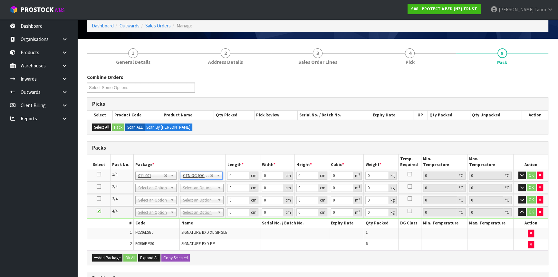
type input "7"
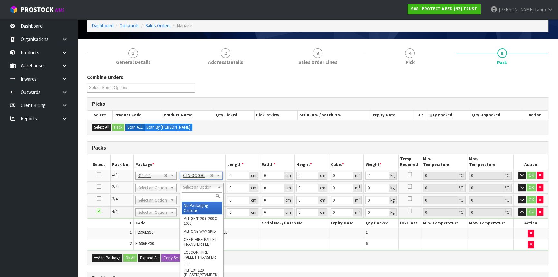
click at [209, 192] on input "text" at bounding box center [202, 196] width 40 height 8
type input "OC"
type input "2"
type input "7.5"
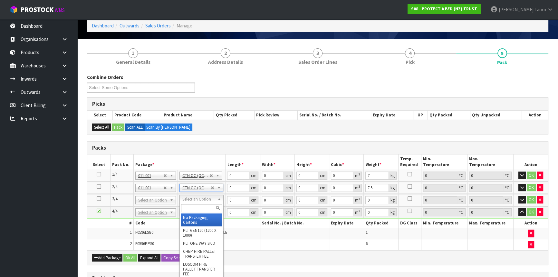
click at [210, 208] on input "text" at bounding box center [201, 208] width 41 height 8
type input "OC"
type input "3"
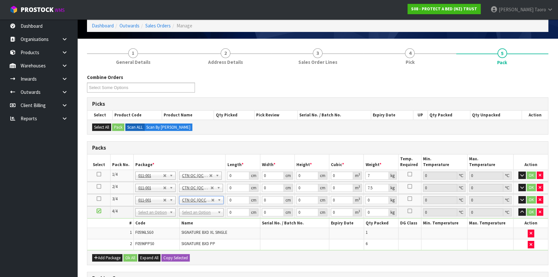
type input "9.5"
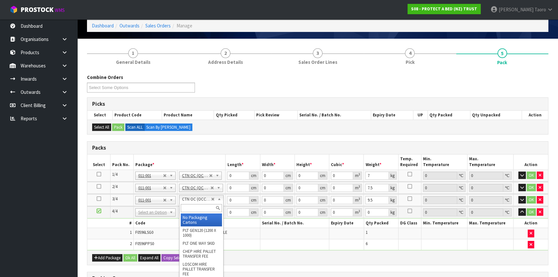
type input "2"
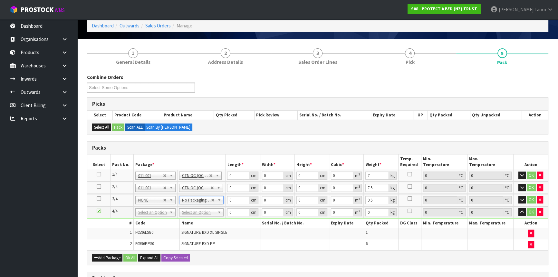
type input "0"
click at [200, 219] on input "text" at bounding box center [201, 220] width 41 height 8
type input "OC"
type input "3"
type input "2.2"
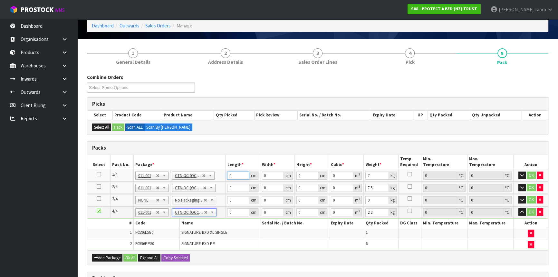
click at [235, 176] on input "0" at bounding box center [238, 175] width 22 height 8
type input "61"
type input "43"
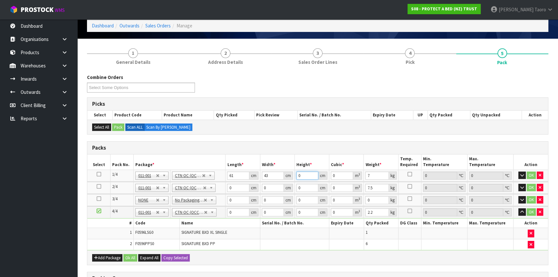
type input "3"
type input "0.007869"
type input "31"
type input "0.081313"
type input "31"
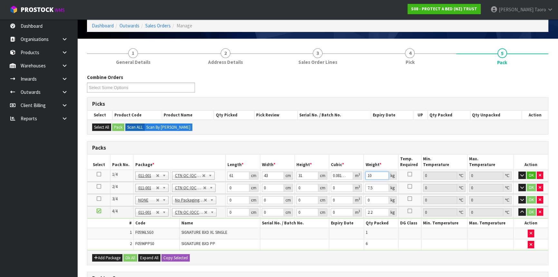
type input "10"
type input "61"
type input "41"
type input "3"
type input "0.007503"
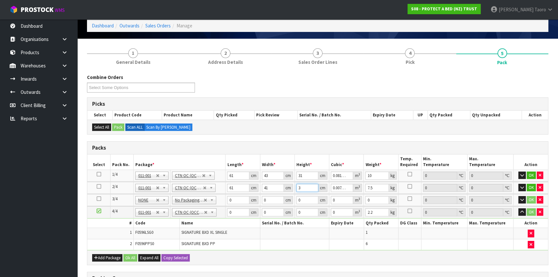
type input "31"
type input "0.077531"
type input "31"
type input "9"
type input "60"
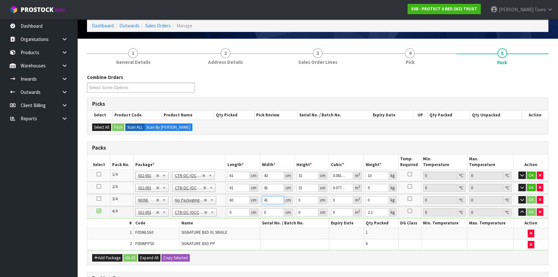
type input "41"
type input "3"
type input "0.00738"
type input "34"
type input "0.08364"
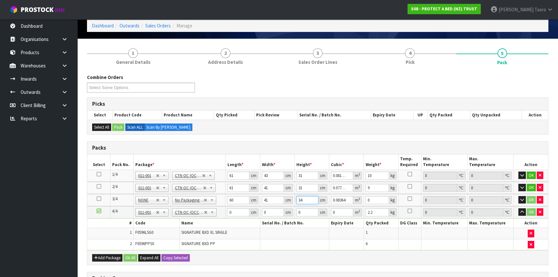
type input "34"
type input "8"
type input "46"
type input "32"
type input "3"
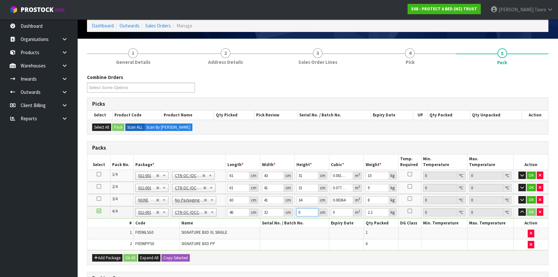
type input "0.004416"
type input "31"
type input "0.045632"
type input "31"
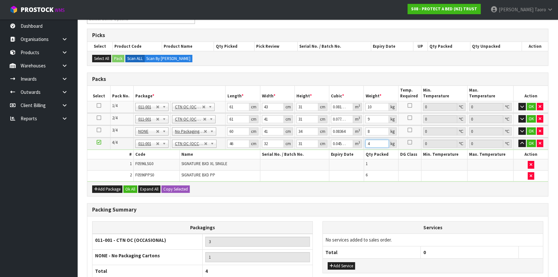
scroll to position [153, 0]
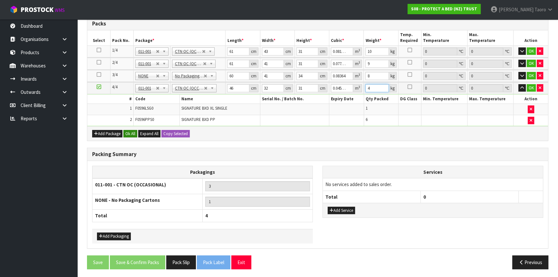
type input "4"
click at [129, 131] on button "Ok All" at bounding box center [130, 134] width 14 height 8
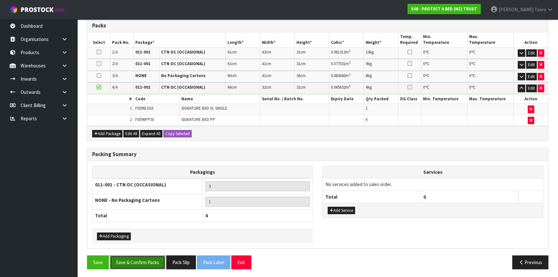
click at [139, 262] on button "Save & Confirm Packs" at bounding box center [137, 262] width 55 height 14
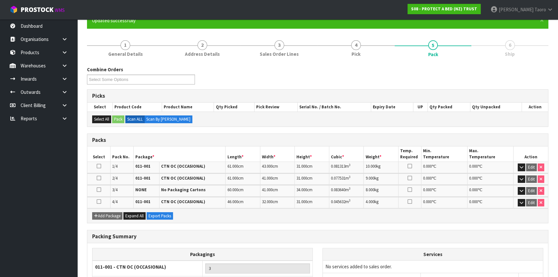
scroll to position [128, 0]
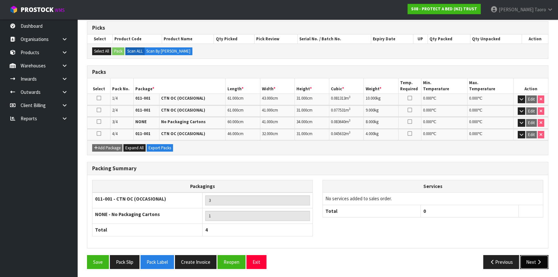
click at [530, 260] on button "Next" at bounding box center [534, 262] width 28 height 14
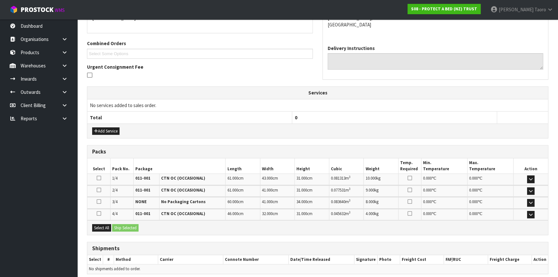
scroll to position [176, 0]
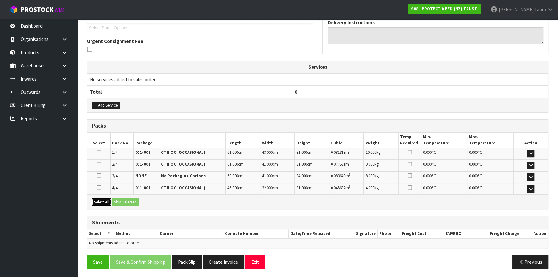
click at [108, 199] on button "Select All" at bounding box center [101, 202] width 19 height 8
click at [128, 202] on button "Ship Selected" at bounding box center [125, 202] width 26 height 8
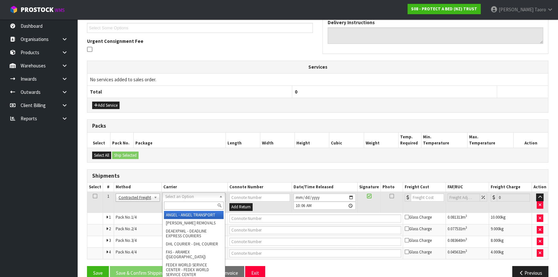
click at [191, 203] on input "text" at bounding box center [194, 205] width 60 height 8
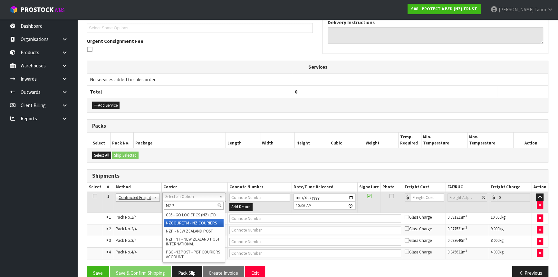
type input "NZP"
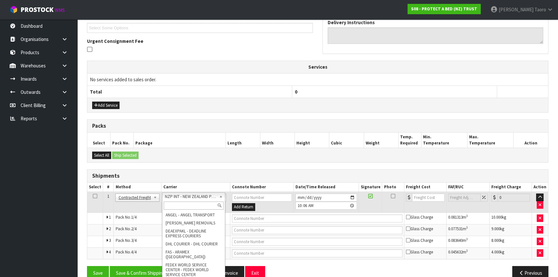
click at [194, 203] on input "text" at bounding box center [194, 205] width 60 height 8
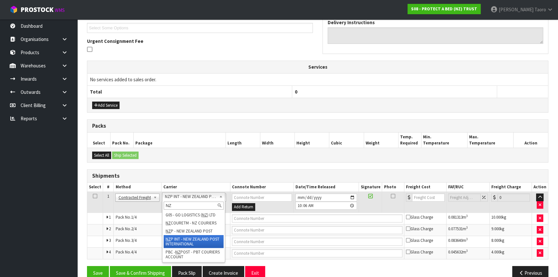
type input "NZP"
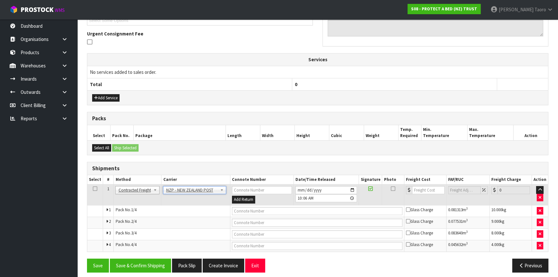
scroll to position [187, 0]
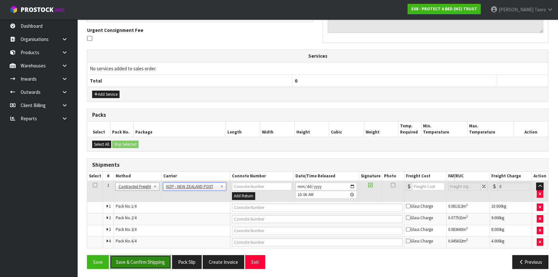
click at [147, 267] on button "Save & Confirm Shipping" at bounding box center [140, 262] width 61 height 14
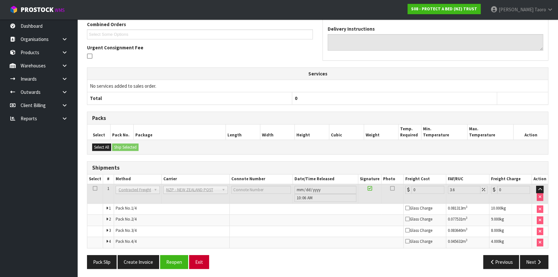
scroll to position [177, 0]
click at [180, 259] on button "Reopen" at bounding box center [174, 262] width 28 height 14
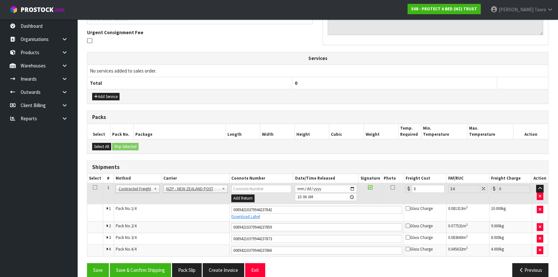
scroll to position [193, 0]
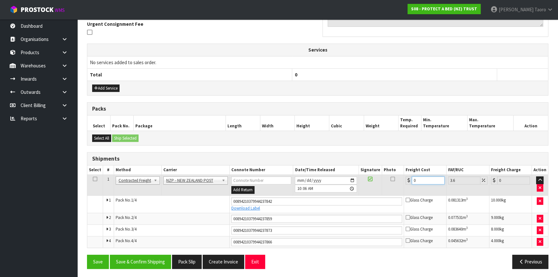
click at [425, 177] on input "0" at bounding box center [428, 180] width 33 height 8
type input "7"
type input "7.25"
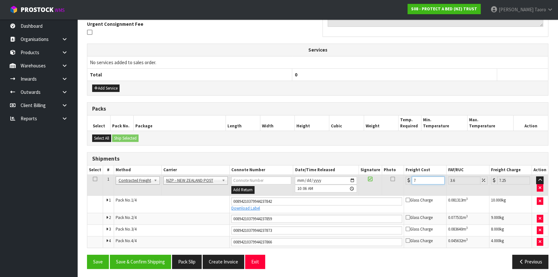
type input "0"
type input "1"
type input "1.04"
type input "17"
type input "17.61"
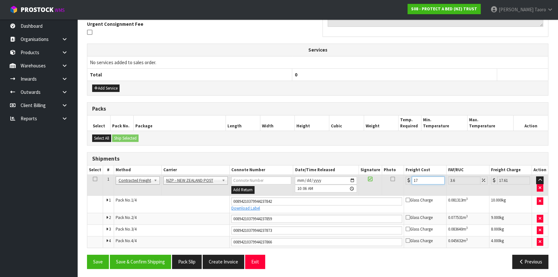
type input "17.3"
type input "17.92"
type input "17.32"
type input "17.94"
type input "17.32"
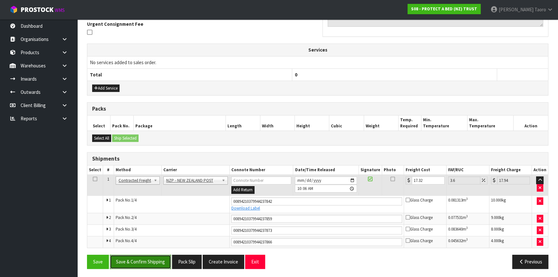
click at [159, 260] on button "Save & Confirm Shipping" at bounding box center [140, 262] width 61 height 14
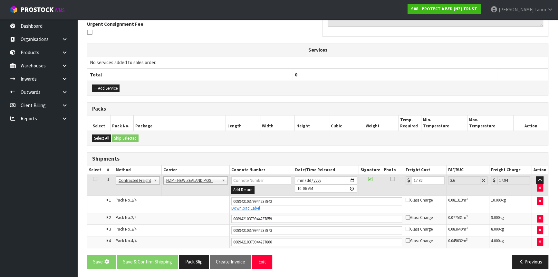
scroll to position [0, 0]
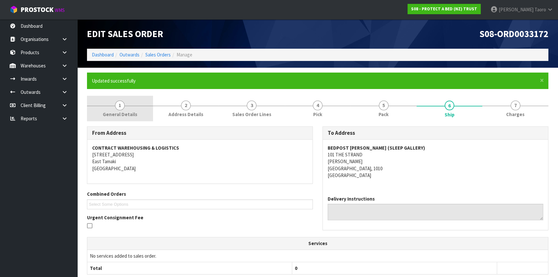
click at [121, 112] on span "General Details" at bounding box center [120, 114] width 34 height 7
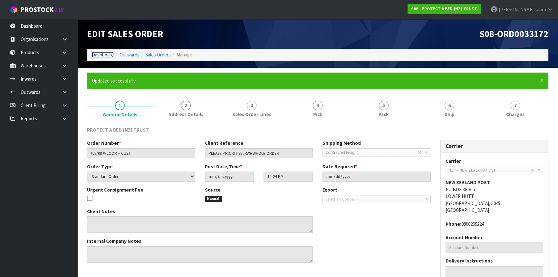
click at [96, 54] on link "Dashboard" at bounding box center [103, 55] width 22 height 6
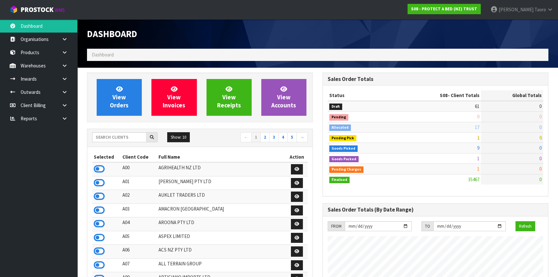
scroll to position [487, 235]
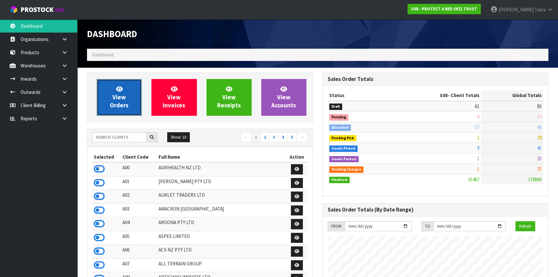
click at [117, 102] on span "View Orders" at bounding box center [119, 97] width 19 height 24
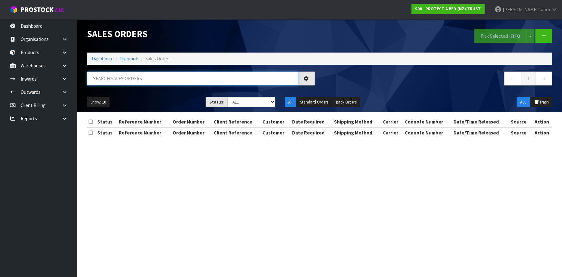
click at [116, 79] on input "text" at bounding box center [192, 79] width 211 height 14
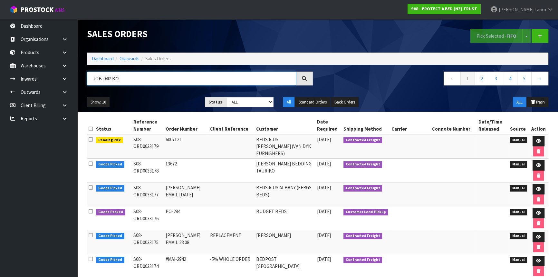
type input "JOB-0409872"
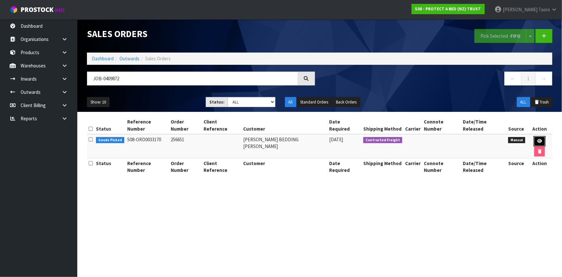
click at [538, 139] on icon at bounding box center [540, 141] width 5 height 4
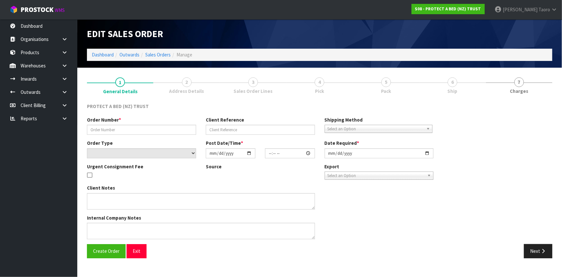
type input "256651"
select select "number:0"
type input "2025-08-28"
type input "10:23:00.000"
type input "2025-08-28"
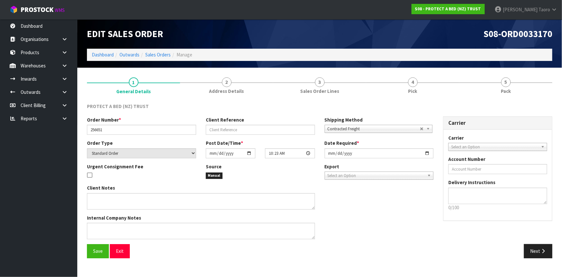
click at [487, 71] on section "1 General Details 2 Address Details 3 Sales Order Lines 4 Pick 5 Pack PROTECT A…" at bounding box center [319, 168] width 485 height 200
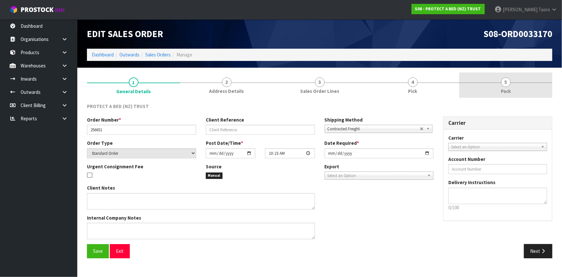
click at [496, 82] on link "5 Pack" at bounding box center [506, 85] width 93 height 25
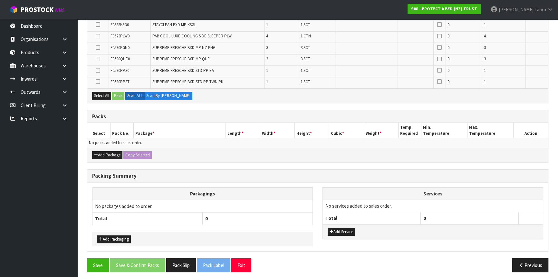
scroll to position [132, 0]
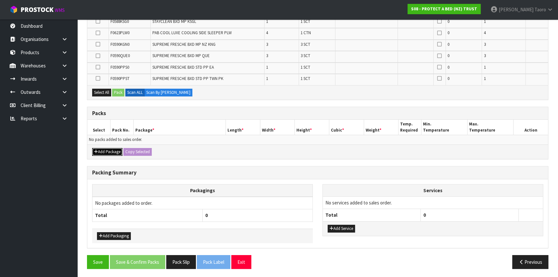
click at [108, 151] on button "Add Package" at bounding box center [107, 152] width 30 height 8
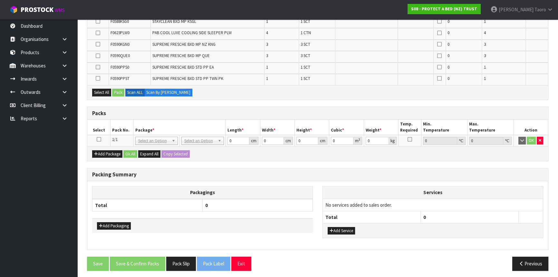
click at [100, 139] on icon at bounding box center [99, 139] width 5 height 0
click at [139, 121] on th "Package *" at bounding box center [179, 127] width 92 height 15
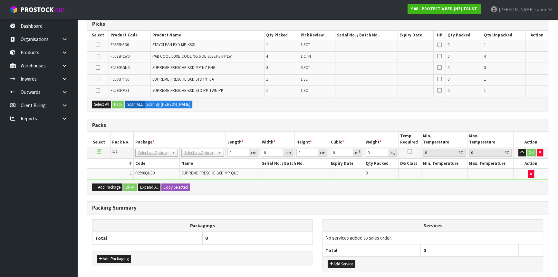
scroll to position [0, 0]
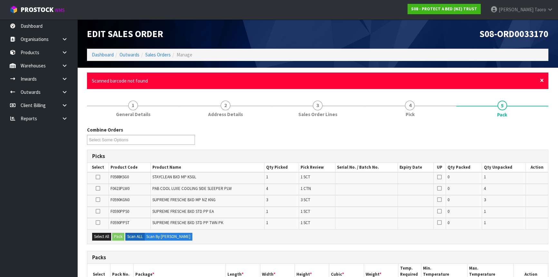
click at [541, 80] on span "×" at bounding box center [542, 80] width 4 height 9
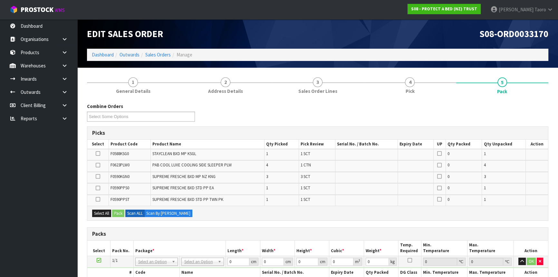
click at [462, 120] on div "Combine Orders S08-ORD0029474 S08-ORD0031944 S08-ORD0032699 S08-ORD0032700 S08-…" at bounding box center [317, 114] width 471 height 23
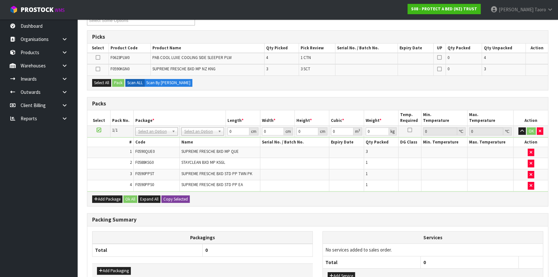
scroll to position [142, 0]
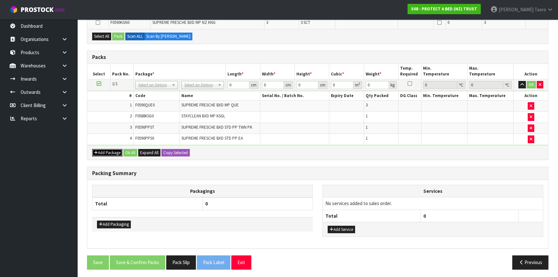
click at [107, 152] on button "Add Package" at bounding box center [107, 153] width 30 height 8
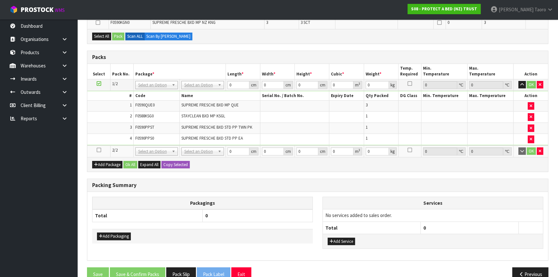
click at [98, 150] on icon at bounding box center [99, 150] width 5 height 0
click at [104, 141] on td "4" at bounding box center [110, 139] width 46 height 11
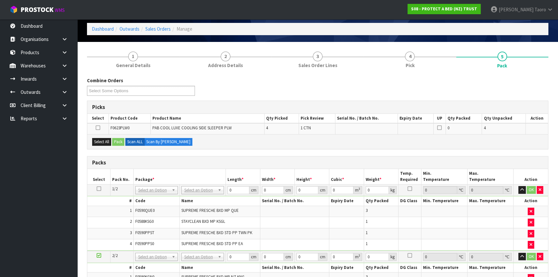
scroll to position [25, 0]
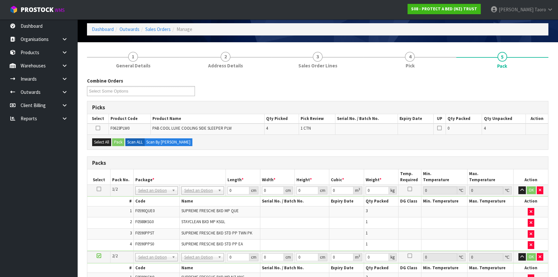
click at [117, 127] on span "F0623PLW0" at bounding box center [120, 127] width 19 height 5
click at [120, 128] on span "F0623PLW0" at bounding box center [120, 127] width 19 height 5
copy tr "F0623PLW0"
click at [522, 189] on icon "button" at bounding box center [522, 190] width 4 height 4
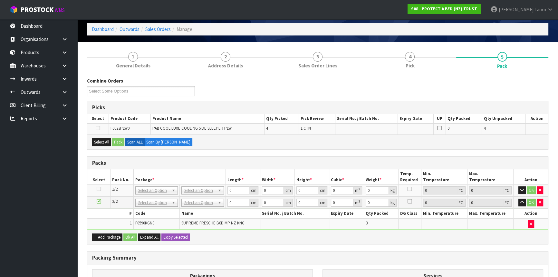
click at [176, 161] on h3 "Packs" at bounding box center [317, 163] width 451 height 6
click at [112, 234] on button "Add Package" at bounding box center [107, 237] width 30 height 8
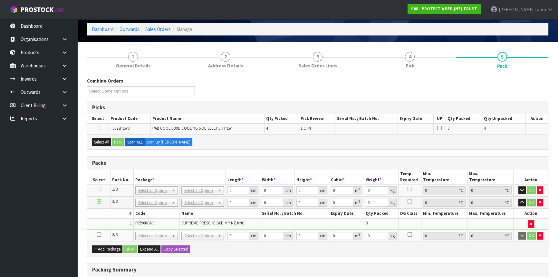
click at [99, 234] on icon at bounding box center [99, 234] width 5 height 0
click at [103, 221] on td "1" at bounding box center [110, 223] width 46 height 11
click at [290, 150] on div "Combine Orders S08-ORD0029474 S08-ORD0031944 S08-ORD0032699 S08-ORD0032700 S08-…" at bounding box center [317, 223] width 461 height 293
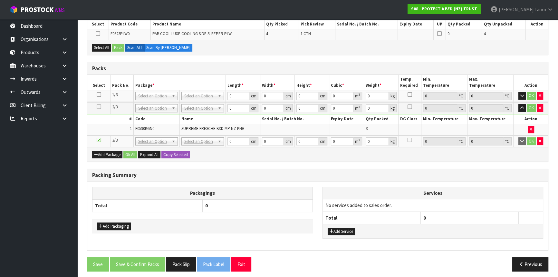
scroll to position [122, 0]
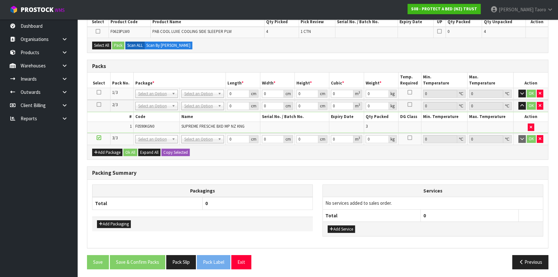
click at [6, 139] on ul "Dashboard Organisations Clients Consignees Carriers Products Categories Serial …" at bounding box center [38, 147] width 77 height 257
click at [441, 235] on div "Services No services added to sales order. Total 0 Add Service" at bounding box center [433, 213] width 230 height 59
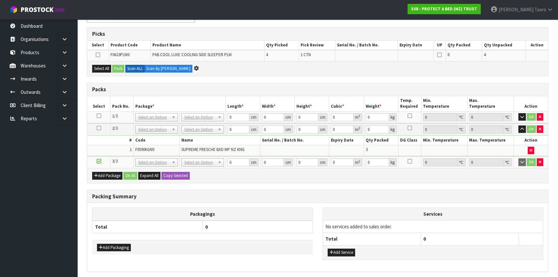
scroll to position [0, 0]
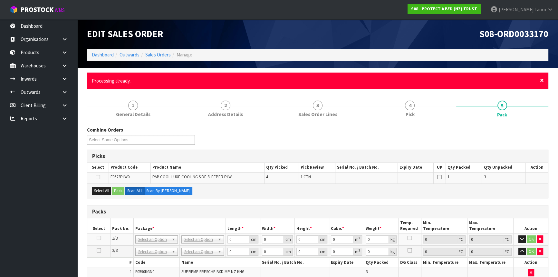
click at [543, 81] on span "×" at bounding box center [542, 80] width 4 height 9
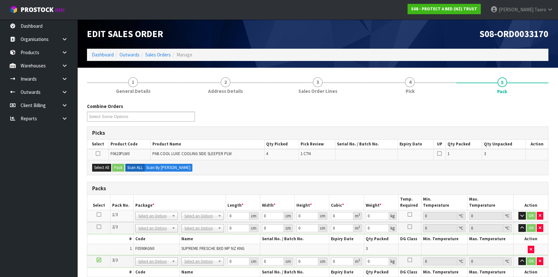
click at [536, 115] on div "Combine Orders S08-ORD0029474 S08-ORD0031944 S08-ORD0032699 S08-ORD0032700 S08-…" at bounding box center [317, 114] width 471 height 23
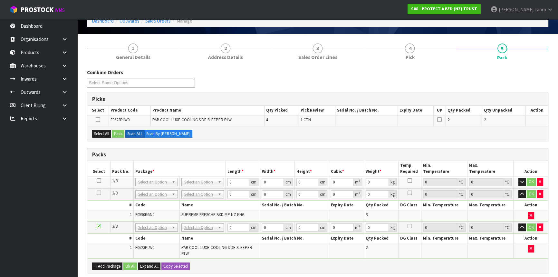
scroll to position [88, 0]
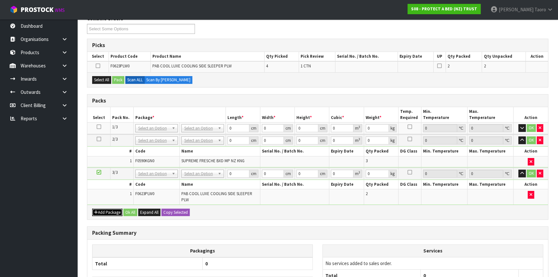
click at [99, 213] on button "Add Package" at bounding box center [107, 213] width 30 height 8
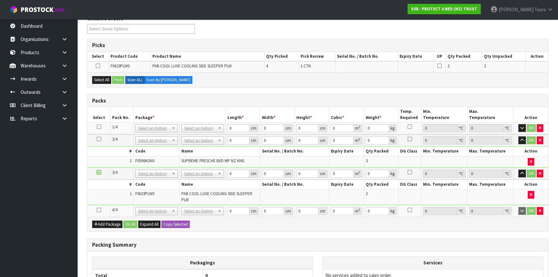
click at [98, 210] on icon at bounding box center [99, 210] width 5 height 0
click at [102, 197] on td "1" at bounding box center [110, 196] width 46 height 15
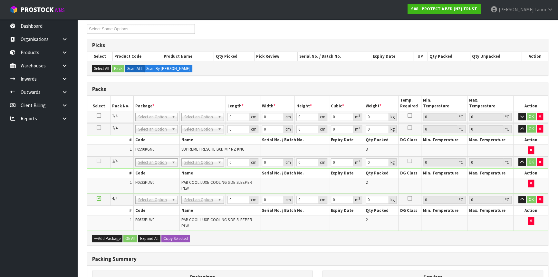
drag, startPoint x: 496, startPoint y: 259, endPoint x: 493, endPoint y: 268, distance: 9.5
click at [496, 259] on h3 "Packing Summary" at bounding box center [317, 259] width 451 height 6
click at [521, 129] on icon "button" at bounding box center [522, 129] width 4 height 4
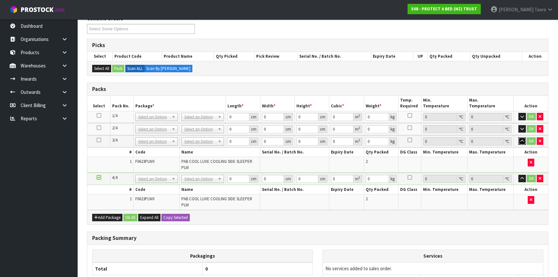
click at [520, 137] on button "button" at bounding box center [522, 141] width 7 height 8
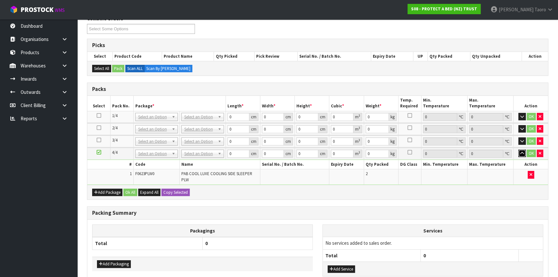
click at [523, 151] on icon "button" at bounding box center [522, 153] width 4 height 4
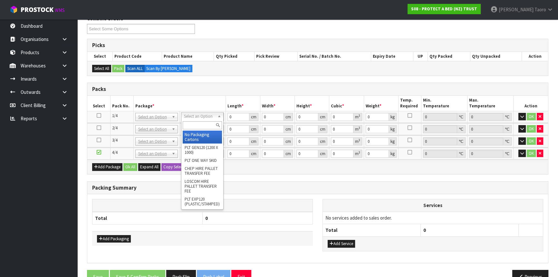
click at [201, 127] on input "text" at bounding box center [202, 125] width 39 height 8
type input "O"
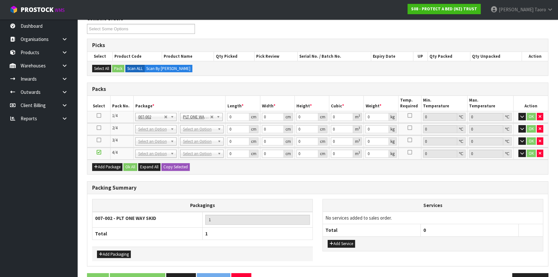
type input "6.15"
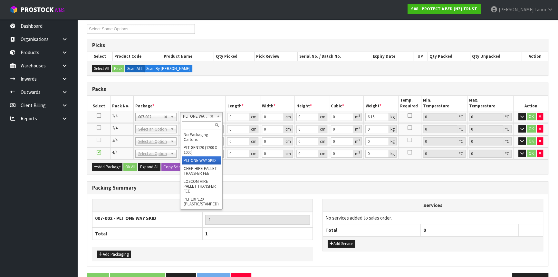
click at [192, 123] on input "text" at bounding box center [201, 125] width 39 height 8
type input "OC"
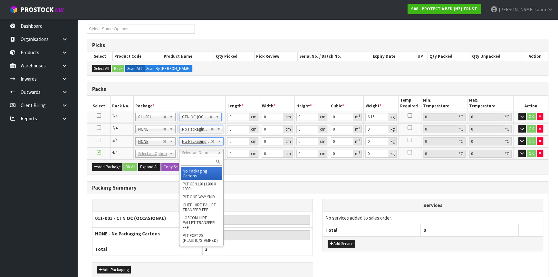
type input "3"
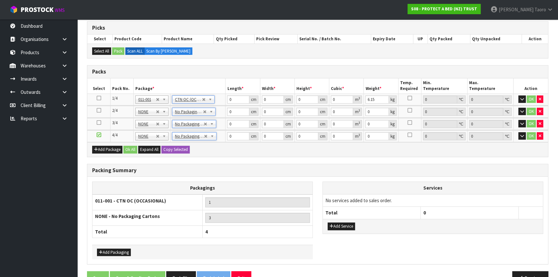
scroll to position [121, 0]
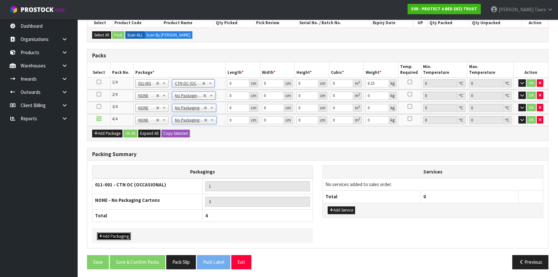
click at [121, 234] on button "Add Packaging" at bounding box center [114, 236] width 34 height 8
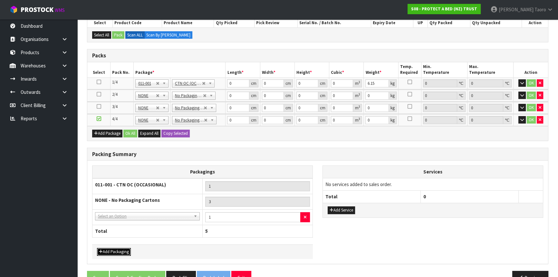
drag, startPoint x: 120, startPoint y: 225, endPoint x: 122, endPoint y: 221, distance: 4.5
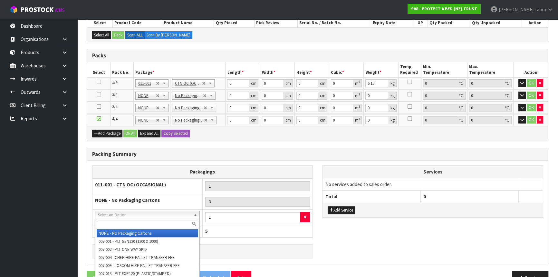
click at [122, 221] on input "text" at bounding box center [148, 224] width 102 height 8
type input "COR"
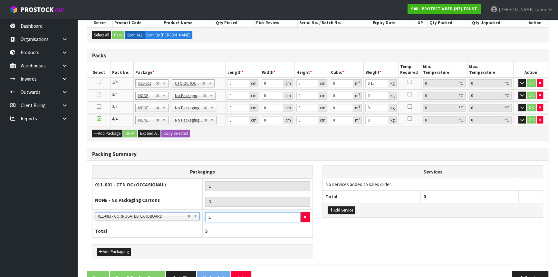
click at [224, 213] on input "1" at bounding box center [252, 217] width 95 height 10
type input "2"
click at [237, 81] on input "0" at bounding box center [238, 83] width 22 height 8
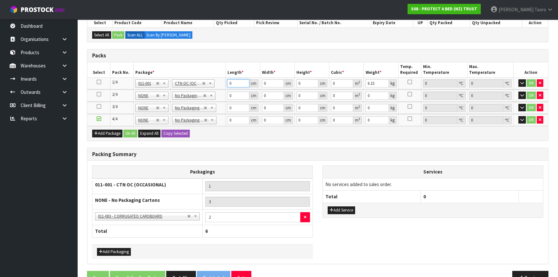
click at [237, 81] on input "0" at bounding box center [238, 83] width 22 height 8
type input "58"
type input "41"
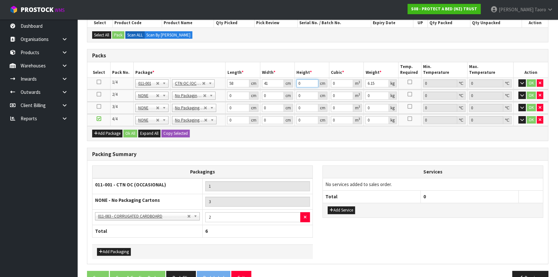
type input "3"
type input "0.007134"
type input "31"
type input "0.073718"
type input "31"
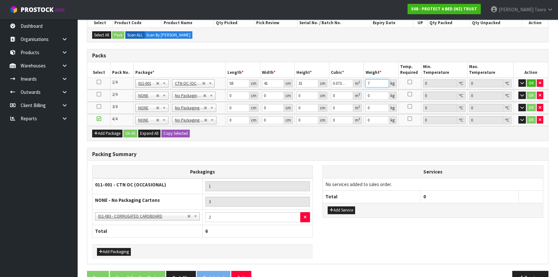
type input "7"
type input "58"
type input "40"
type input "3"
type input "0.00696"
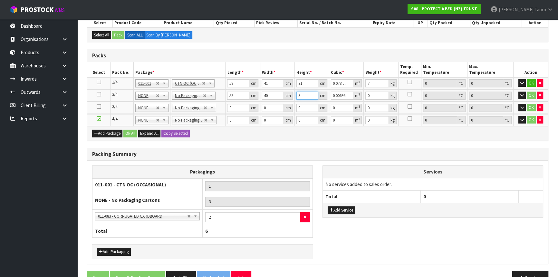
type input "32"
type input "0.07424"
type input "32"
type input "6"
type input "69"
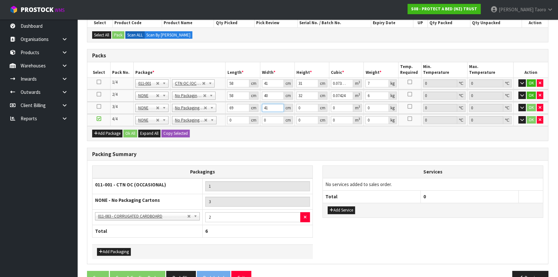
type input "41"
type input "2"
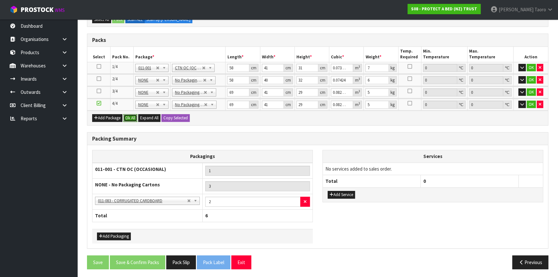
click at [131, 116] on button "Ok All" at bounding box center [130, 118] width 14 height 8
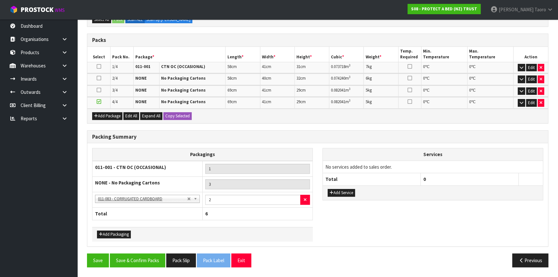
scroll to position [135, 0]
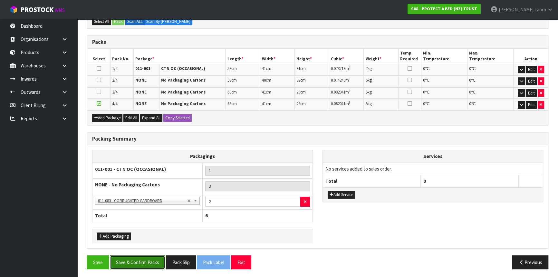
click at [156, 258] on button "Save & Confirm Packs" at bounding box center [137, 262] width 55 height 14
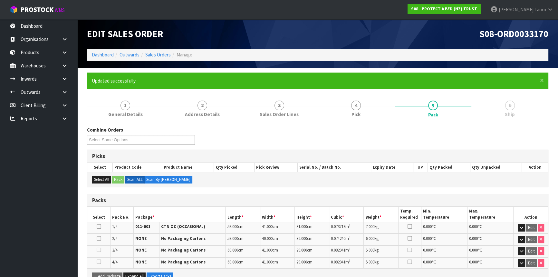
scroll to position [144, 0]
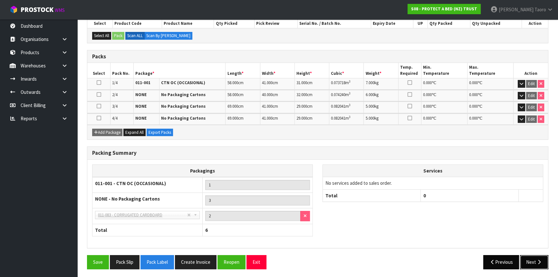
drag, startPoint x: 531, startPoint y: 259, endPoint x: 509, endPoint y: 258, distance: 22.6
click at [531, 259] on button "Next" at bounding box center [534, 262] width 28 height 14
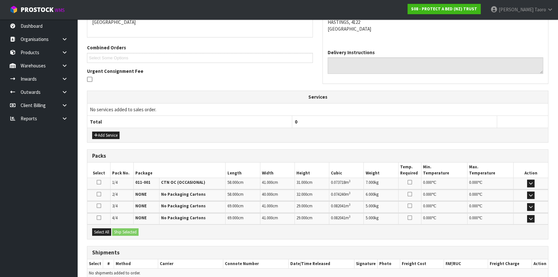
scroll to position [176, 0]
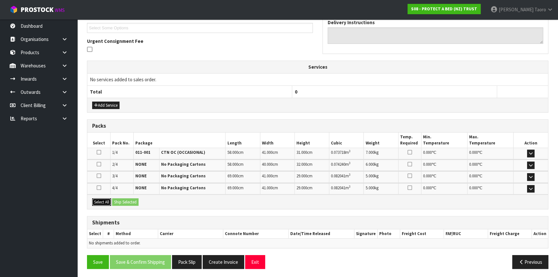
click at [101, 200] on button "Select All" at bounding box center [101, 202] width 19 height 8
drag, startPoint x: 119, startPoint y: 199, endPoint x: 125, endPoint y: 201, distance: 6.9
click at [119, 199] on button "Ship Selected" at bounding box center [125, 202] width 26 height 8
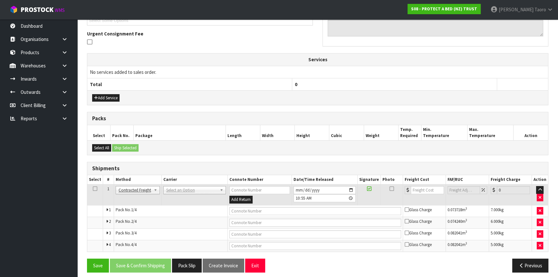
scroll to position [187, 0]
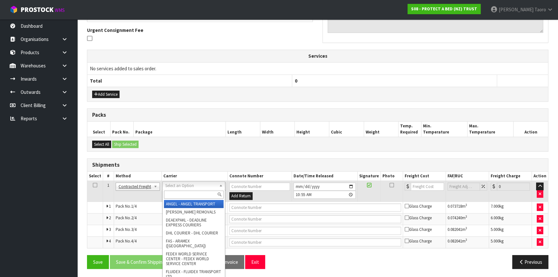
click at [190, 192] on input "text" at bounding box center [194, 194] width 60 height 8
drag, startPoint x: 190, startPoint y: 192, endPoint x: 194, endPoint y: 193, distance: 4.5
click at [194, 193] on input "text" at bounding box center [194, 194] width 60 height 8
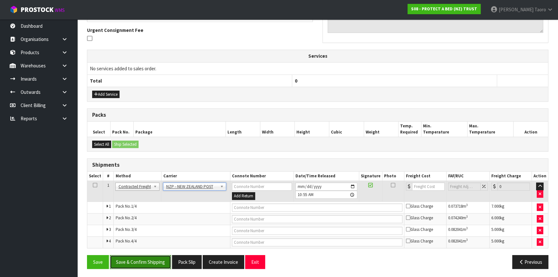
click at [154, 260] on button "Save & Confirm Shipping" at bounding box center [140, 262] width 61 height 14
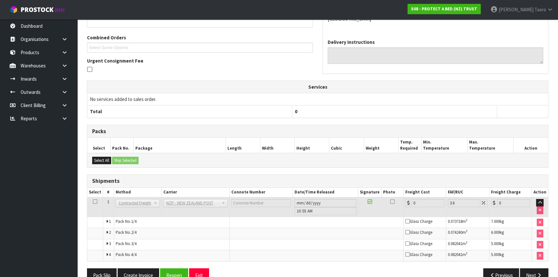
scroll to position [177, 0]
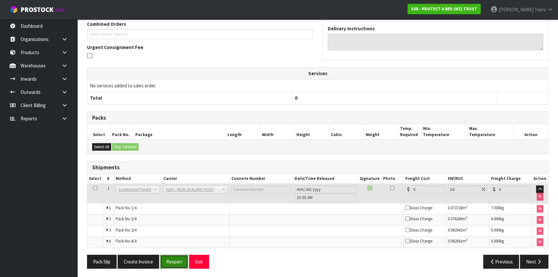
click at [170, 263] on button "Reopen" at bounding box center [174, 262] width 28 height 14
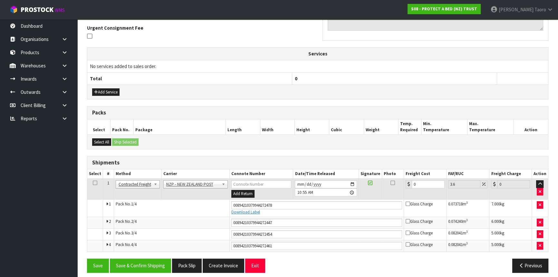
scroll to position [193, 0]
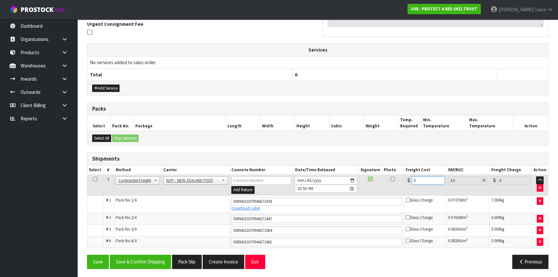
click at [430, 176] on input "0" at bounding box center [428, 180] width 33 height 8
click at [145, 257] on button "Save & Confirm Shipping" at bounding box center [140, 262] width 61 height 14
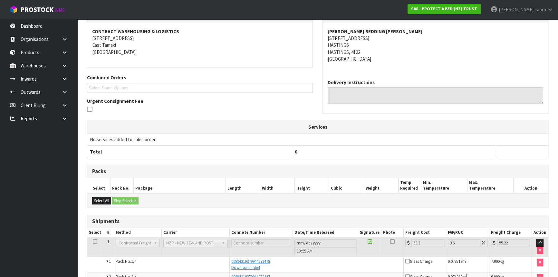
scroll to position [174, 0]
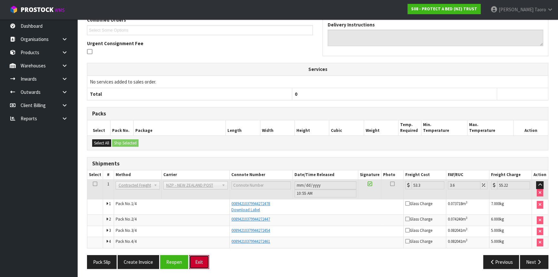
click at [195, 260] on button "Exit" at bounding box center [199, 262] width 20 height 14
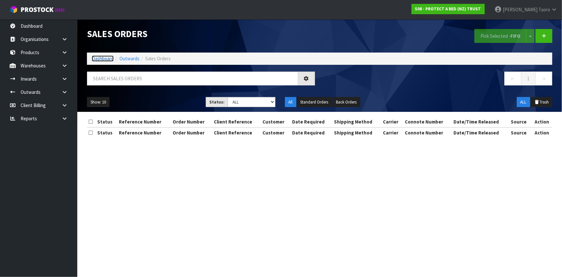
click at [97, 58] on link "Dashboard" at bounding box center [103, 58] width 22 height 6
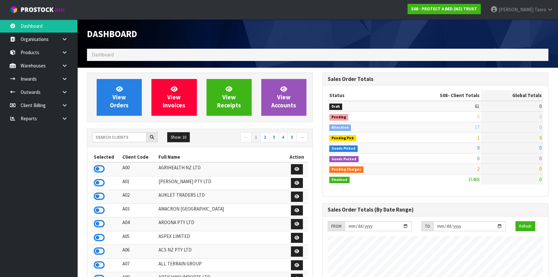
scroll to position [487, 235]
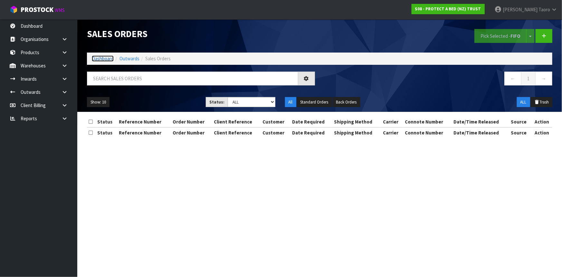
click at [111, 59] on link "Dashboard" at bounding box center [103, 58] width 22 height 6
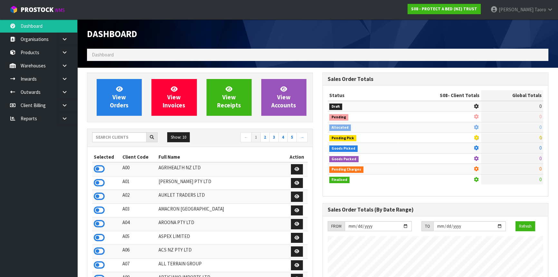
scroll to position [401, 235]
click at [125, 140] on input "text" at bounding box center [119, 137] width 54 height 10
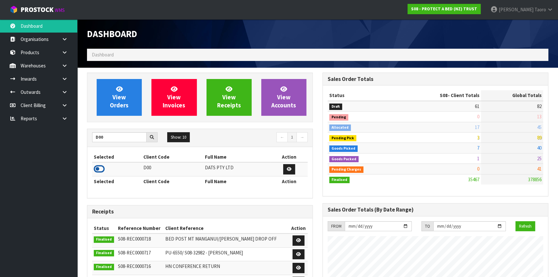
click at [96, 166] on icon at bounding box center [99, 169] width 11 height 10
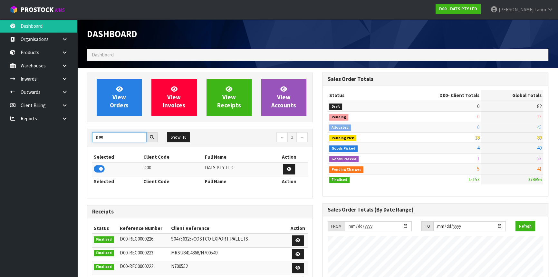
click at [114, 133] on input "D00" at bounding box center [119, 137] width 54 height 10
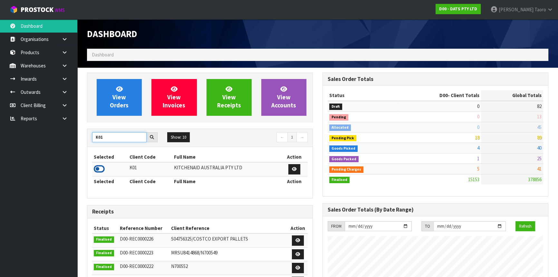
type input "K01"
click at [99, 170] on icon at bounding box center [99, 169] width 11 height 10
click at [116, 138] on input "K01" at bounding box center [119, 137] width 54 height 10
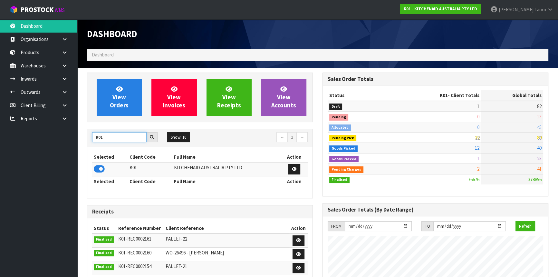
click at [116, 138] on input "K01" at bounding box center [119, 137] width 54 height 10
type input "S08"
drag, startPoint x: 102, startPoint y: 170, endPoint x: 104, endPoint y: 159, distance: 11.1
click at [102, 170] on icon at bounding box center [99, 169] width 11 height 10
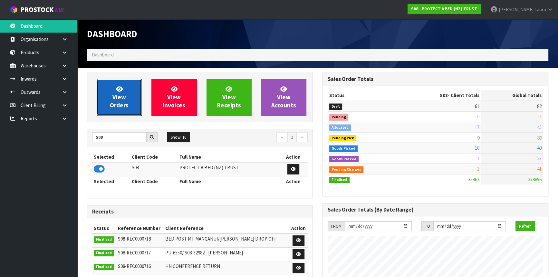
click at [121, 92] on span "View Orders" at bounding box center [119, 97] width 19 height 24
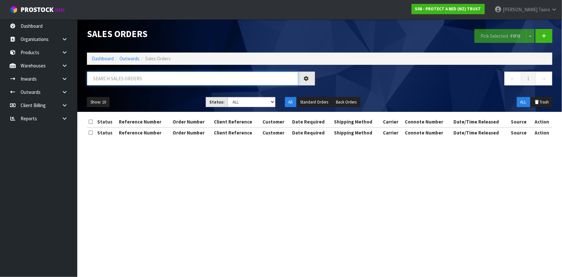
click at [122, 76] on input "text" at bounding box center [192, 79] width 211 height 14
paste input "F0623PLW0"
click at [119, 79] on input "F0623PLW0" at bounding box center [192, 79] width 211 height 14
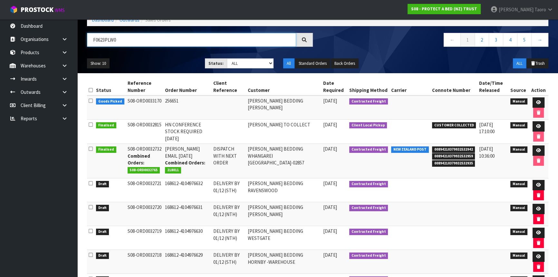
scroll to position [58, 0]
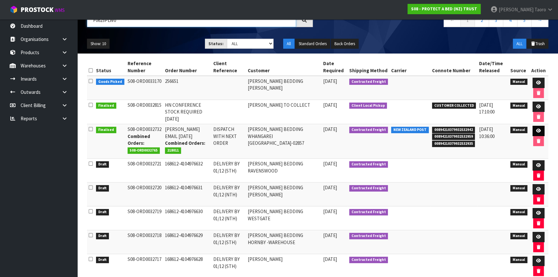
type input "F0623PLW0"
click at [541, 130] on link at bounding box center [539, 131] width 12 height 10
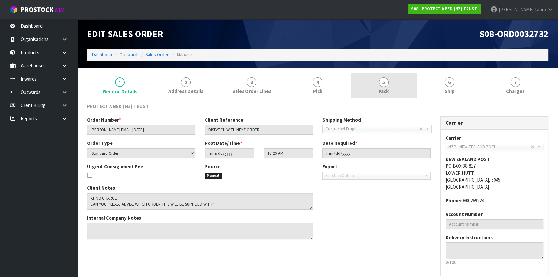
click at [397, 87] on link "5 Pack" at bounding box center [384, 85] width 66 height 25
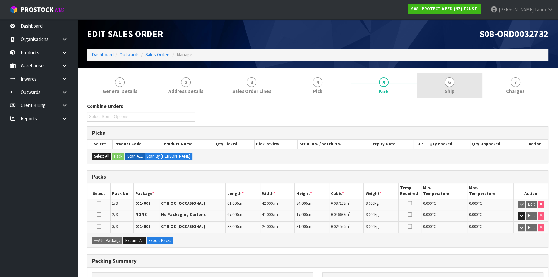
click at [443, 87] on link "6 Ship" at bounding box center [450, 85] width 66 height 25
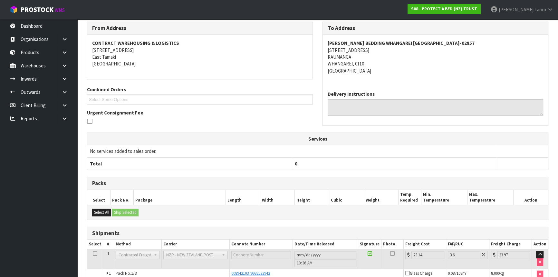
scroll to position [23, 0]
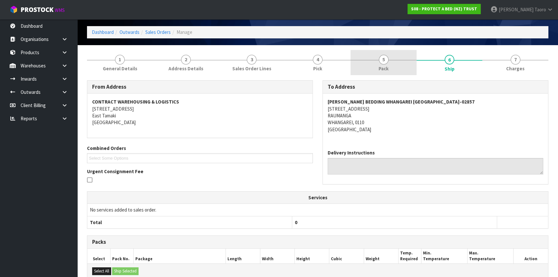
click at [374, 64] on link "5 Pack" at bounding box center [384, 62] width 66 height 25
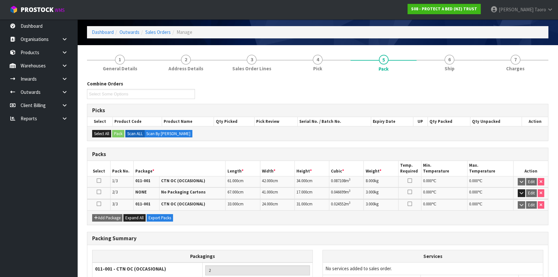
click at [516, 190] on td "Edit" at bounding box center [531, 192] width 34 height 11
click at [520, 193] on icon "button" at bounding box center [522, 193] width 4 height 4
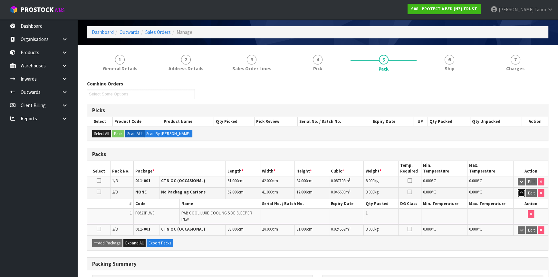
click at [520, 193] on icon "button" at bounding box center [522, 193] width 4 height 4
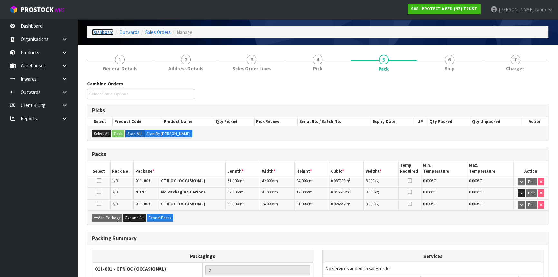
click at [110, 34] on link "Dashboard" at bounding box center [103, 32] width 22 height 6
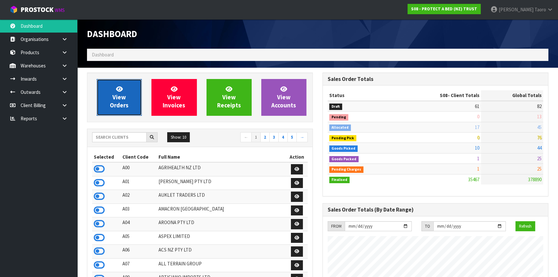
click at [128, 92] on link "View Orders" at bounding box center [119, 97] width 45 height 37
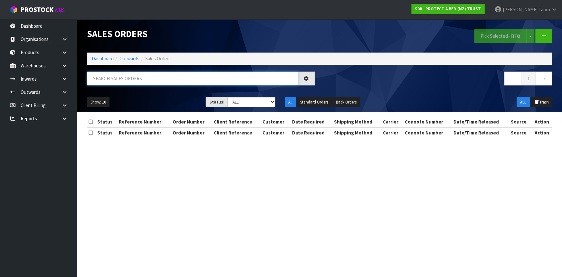
click at [132, 82] on input "text" at bounding box center [192, 79] width 211 height 14
paste input "F0623PLW0"
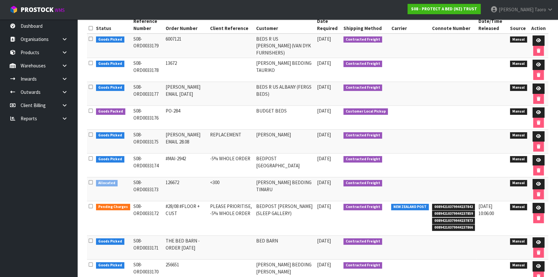
scroll to position [117, 0]
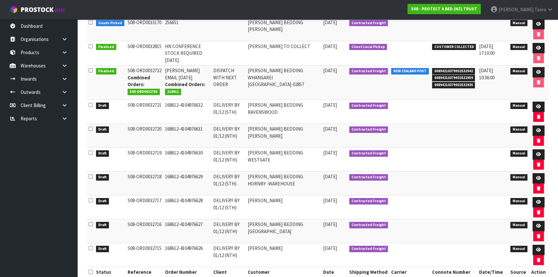
type input "F0623PLW0"
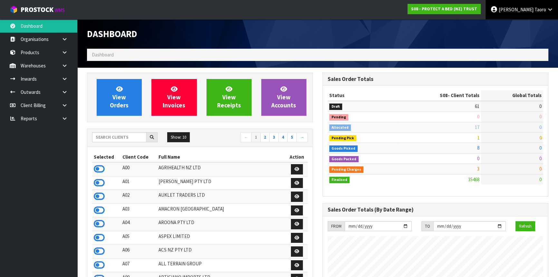
scroll to position [487, 235]
click at [530, 9] on span "[PERSON_NAME]" at bounding box center [516, 9] width 35 height 6
click at [527, 26] on link "Logout" at bounding box center [532, 25] width 51 height 9
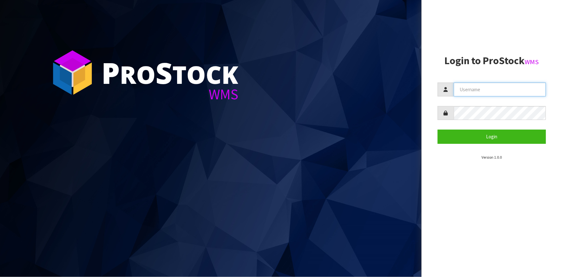
click at [531, 89] on input "text" at bounding box center [500, 90] width 92 height 14
type input "TARSHAE"
click at [438, 130] on button "Login" at bounding box center [492, 137] width 108 height 14
